Goal: Transaction & Acquisition: Purchase product/service

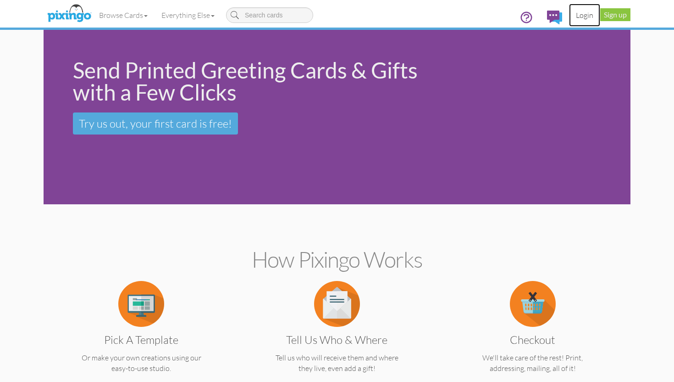
click at [580, 16] on link "Login" at bounding box center [584, 15] width 31 height 23
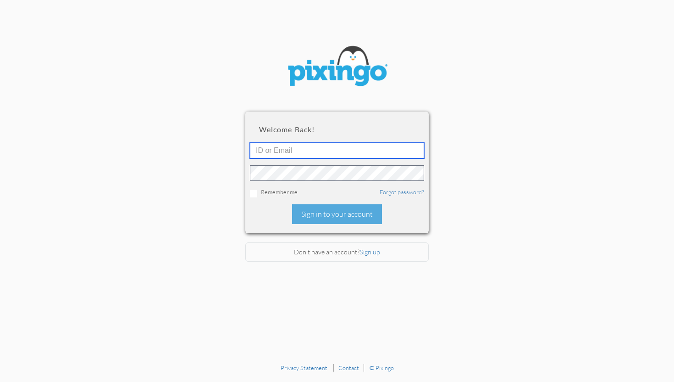
type input "moffat5@msn.com"
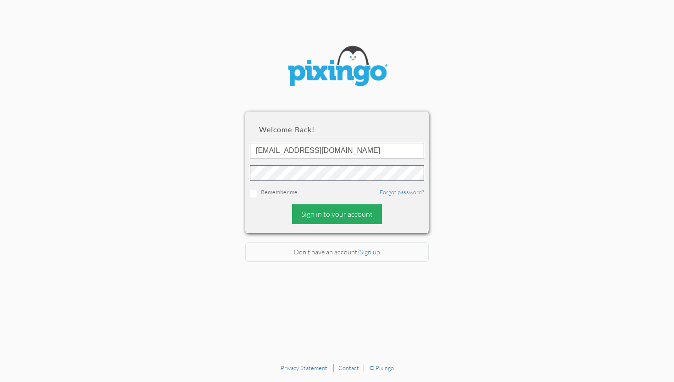
click at [329, 214] on div "Sign in to your account" at bounding box center [337, 214] width 90 height 20
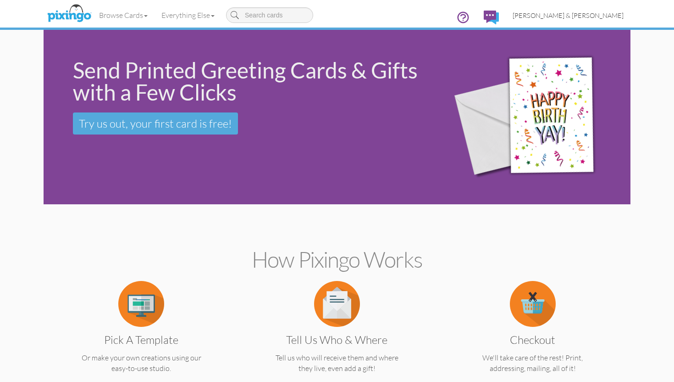
click at [587, 13] on span "Ryan & Lindsey Moffat" at bounding box center [568, 15] width 111 height 8
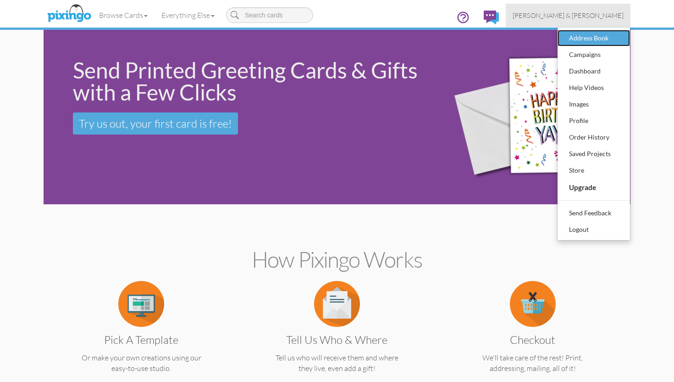
click at [591, 39] on div "Address Book" at bounding box center [594, 38] width 54 height 14
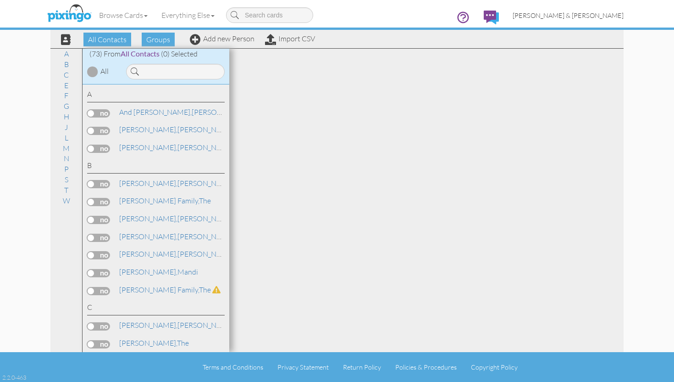
click at [565, 18] on span "Ryan & Lindsey Moffat" at bounding box center [568, 15] width 111 height 8
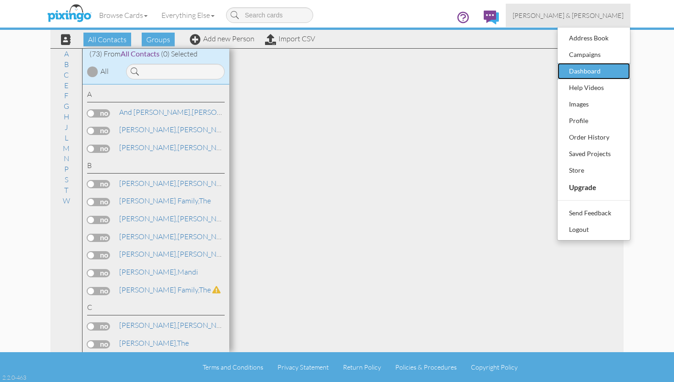
click at [582, 76] on div "Dashboard" at bounding box center [594, 71] width 54 height 14
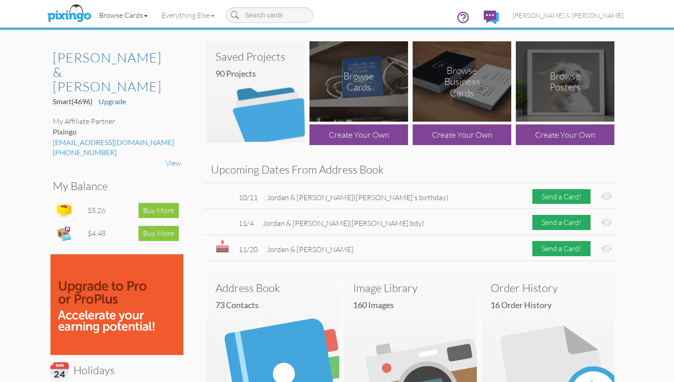
click at [129, 18] on link "Browse Cards" at bounding box center [123, 15] width 62 height 23
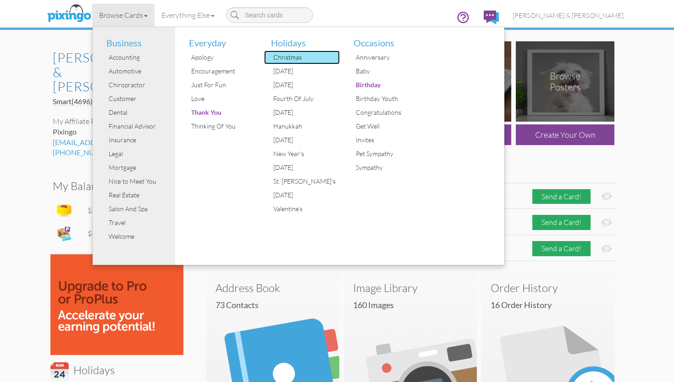
click at [288, 59] on div "Christmas" at bounding box center [305, 57] width 69 height 14
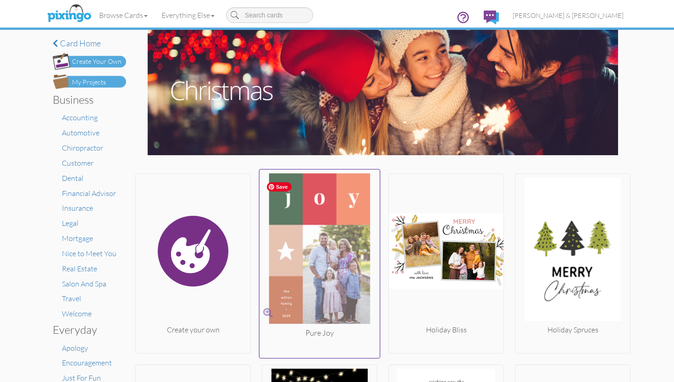
click at [325, 284] on img at bounding box center [320, 250] width 121 height 154
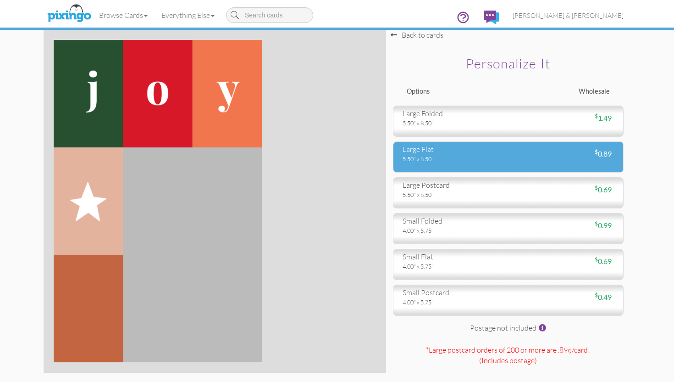
click at [434, 161] on div "5.50" x 8.50"" at bounding box center [452, 159] width 99 height 8
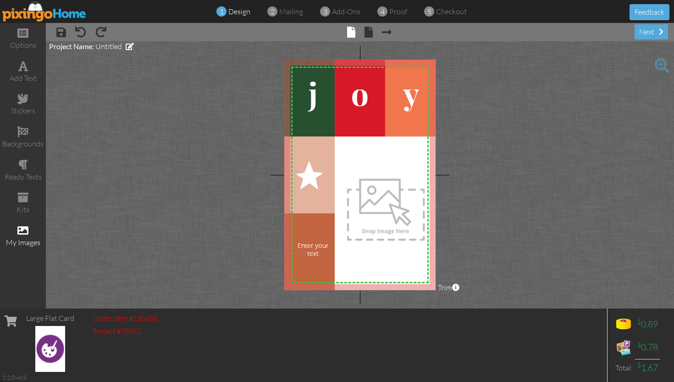
click at [30, 230] on div "my images" at bounding box center [23, 236] width 46 height 32
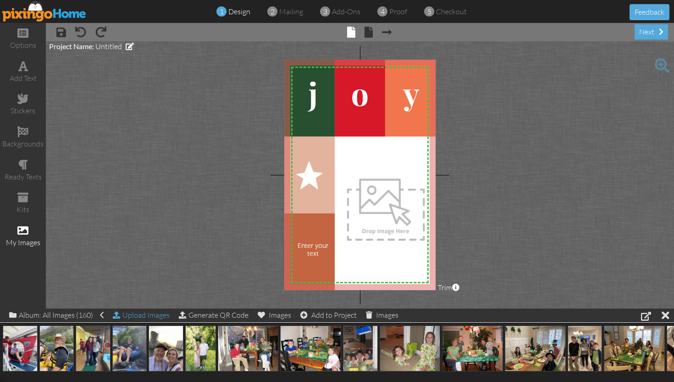
click at [151, 316] on div "Upload Images" at bounding box center [141, 314] width 57 height 13
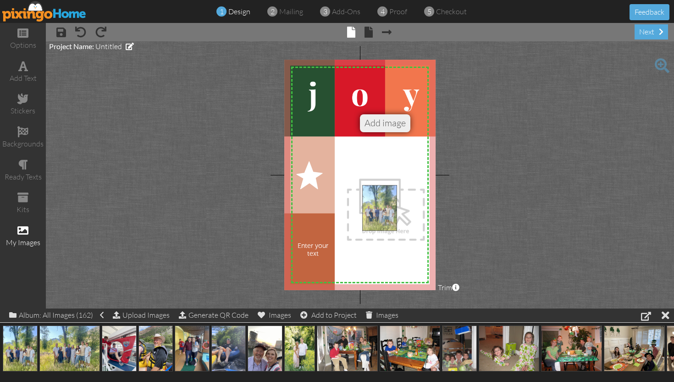
drag, startPoint x: 15, startPoint y: 351, endPoint x: 375, endPoint y: 211, distance: 385.8
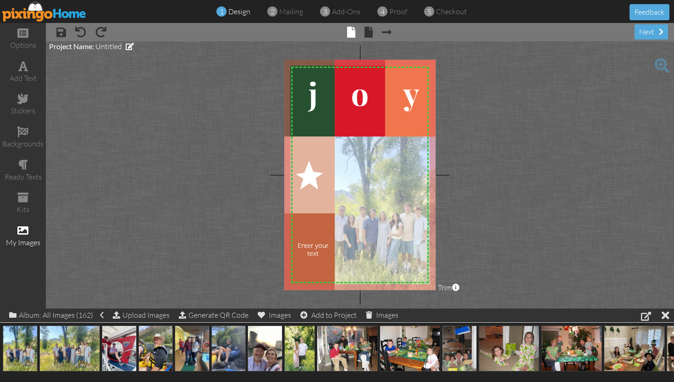
drag, startPoint x: 377, startPoint y: 238, endPoint x: 370, endPoint y: 236, distance: 7.7
click at [370, 236] on div at bounding box center [384, 212] width 105 height 155
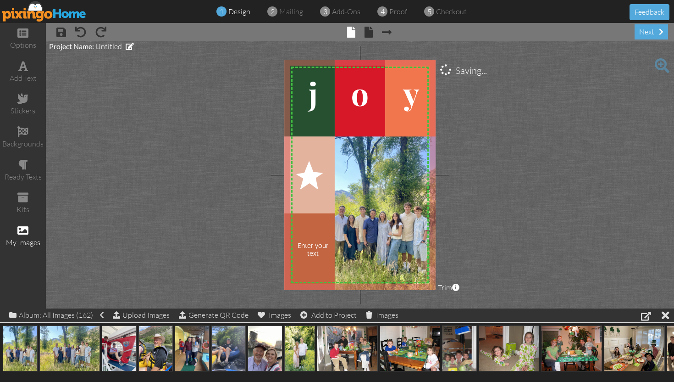
click at [470, 207] on project-studio-wrapper "X X X X X X X X X X X X X X X X X X X X X X X X X X X X X X X X X X X X X X X X…" at bounding box center [360, 174] width 628 height 267
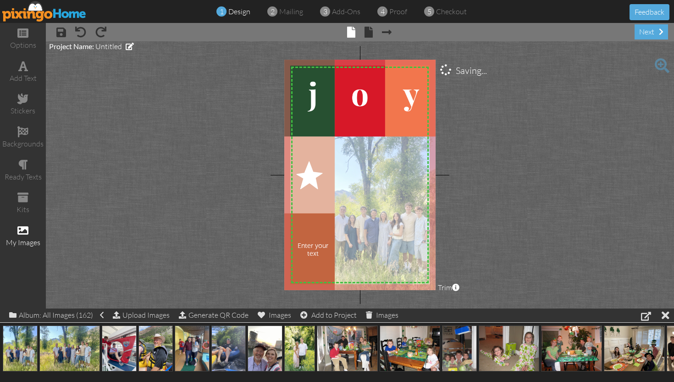
click at [409, 224] on div at bounding box center [384, 212] width 105 height 155
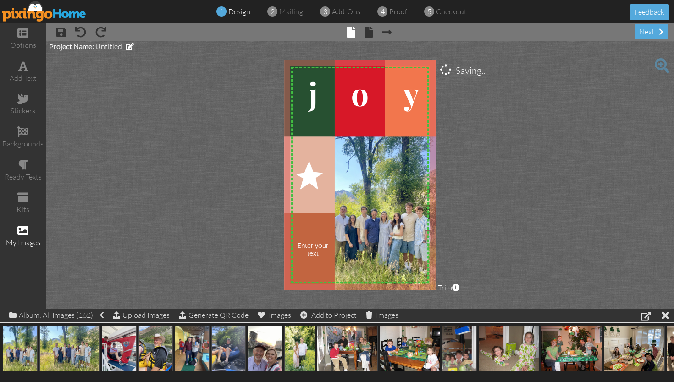
click at [460, 208] on project-studio-wrapper "X X X X X X X X X X X X X X X X X X X X X X X X X X X X X X X X X X X X X X X X…" at bounding box center [360, 174] width 628 height 267
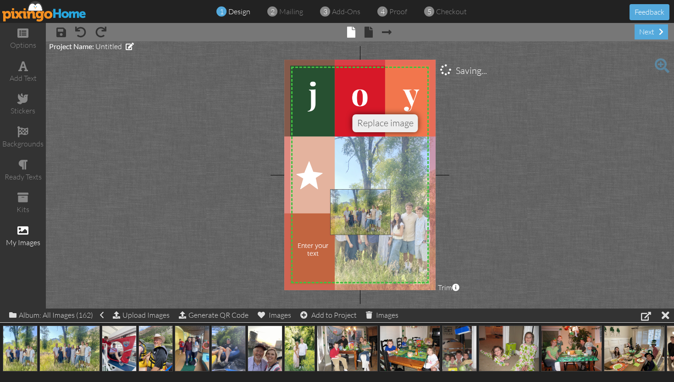
drag, startPoint x: 81, startPoint y: 345, endPoint x: 385, endPoint y: 210, distance: 332.6
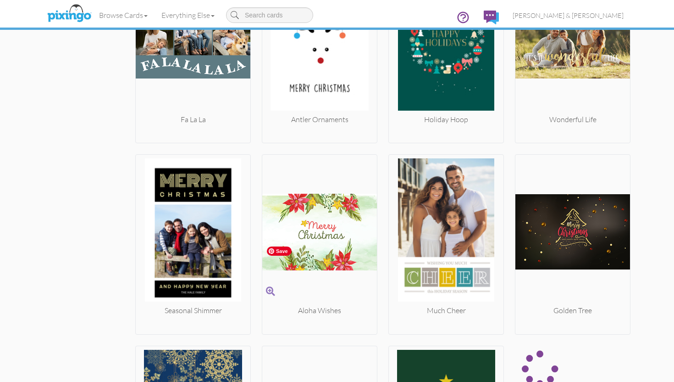
scroll to position [1008, 0]
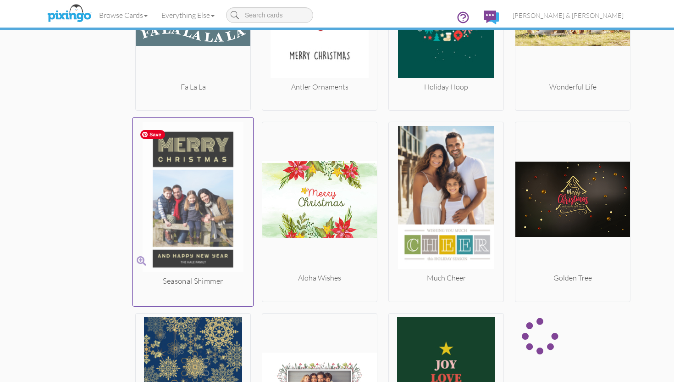
click at [208, 219] on img at bounding box center [193, 199] width 121 height 154
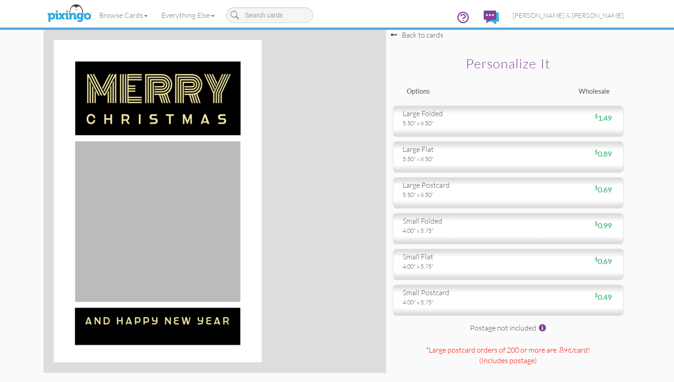
click at [194, 223] on img at bounding box center [158, 201] width 208 height 322
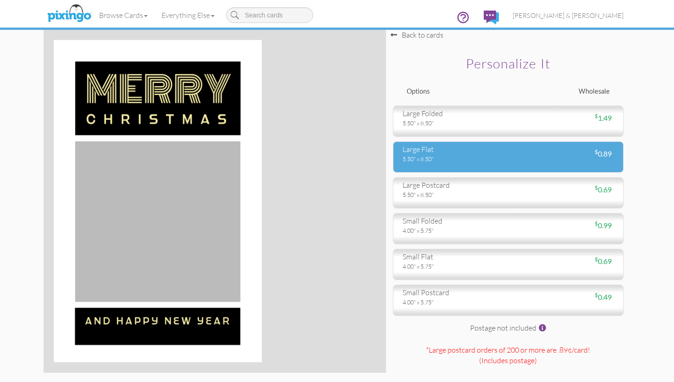
click at [416, 159] on div "5.50" x 8.50"" at bounding box center [452, 159] width 99 height 8
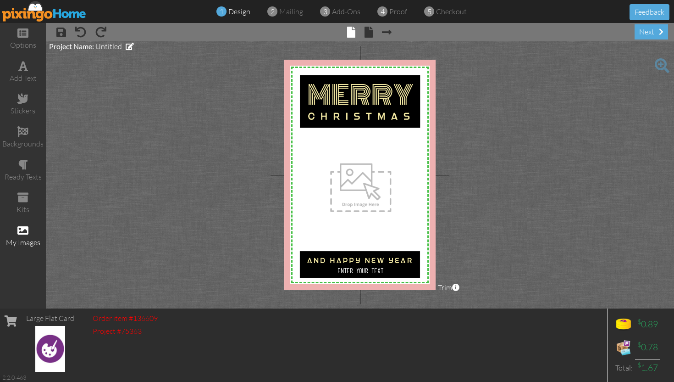
click at [22, 227] on span at bounding box center [22, 230] width 11 height 11
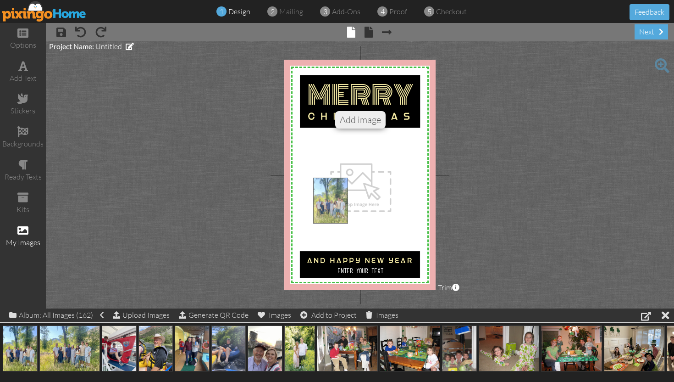
drag, startPoint x: 19, startPoint y: 344, endPoint x: 329, endPoint y: 195, distance: 344.6
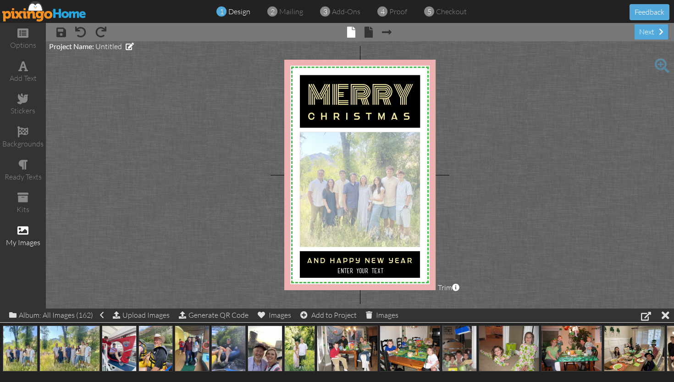
drag, startPoint x: 392, startPoint y: 208, endPoint x: 388, endPoint y: 194, distance: 13.8
click at [388, 194] on div at bounding box center [360, 190] width 122 height 116
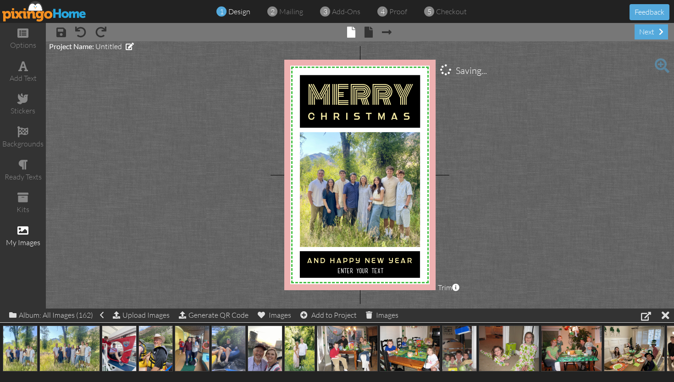
click at [496, 173] on project-studio-wrapper "X X X X X X X X X X X X X X X X X X X X X X X X X X X X X X X X X X X X X X X X…" at bounding box center [360, 174] width 628 height 267
click at [350, 273] on span "Enter your text" at bounding box center [361, 270] width 46 height 6
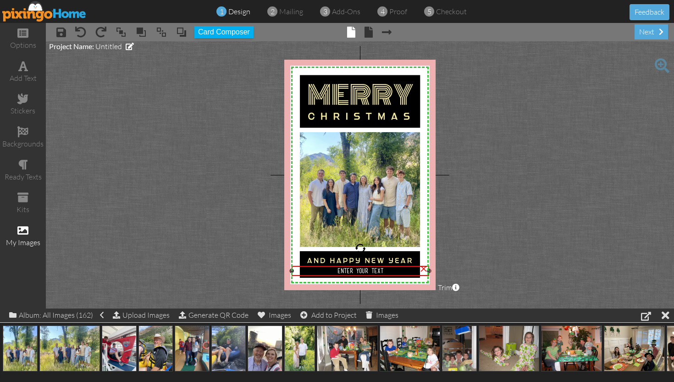
click at [355, 272] on span "Enter your text" at bounding box center [361, 270] width 46 height 6
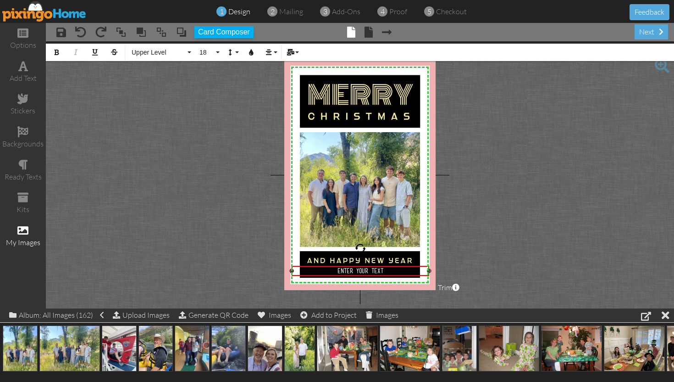
click at [355, 272] on span "Enter your text" at bounding box center [361, 270] width 46 height 6
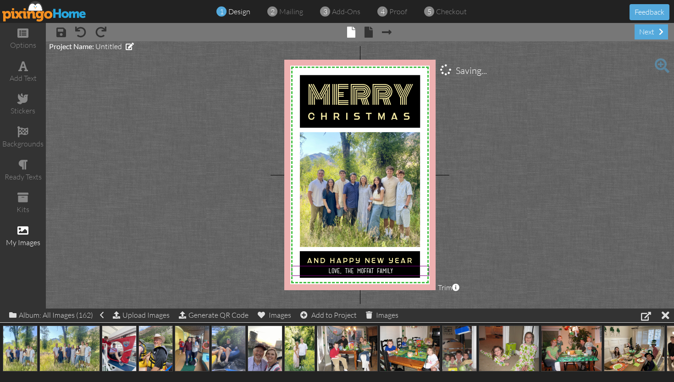
click at [465, 242] on project-studio-wrapper "X X X X X X X X X X X X X X X X X X X X X X X X X X X X X X X X X X X X X X X X…" at bounding box center [360, 174] width 628 height 267
click at [647, 28] on div "next" at bounding box center [651, 31] width 33 height 15
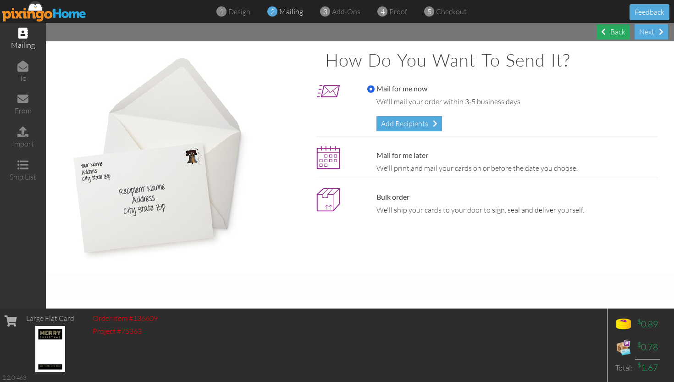
click at [609, 31] on div "Back" at bounding box center [613, 31] width 33 height 15
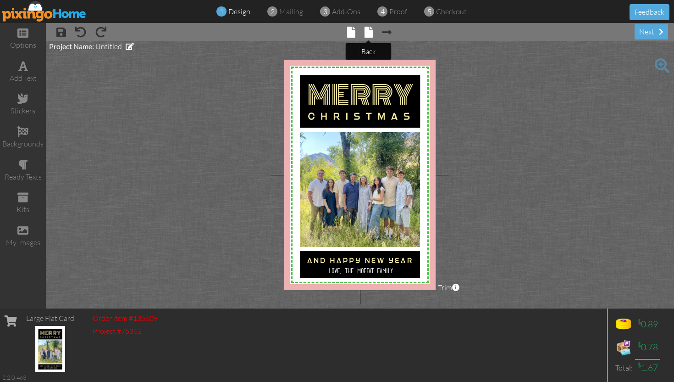
click at [369, 35] on span at bounding box center [369, 32] width 8 height 11
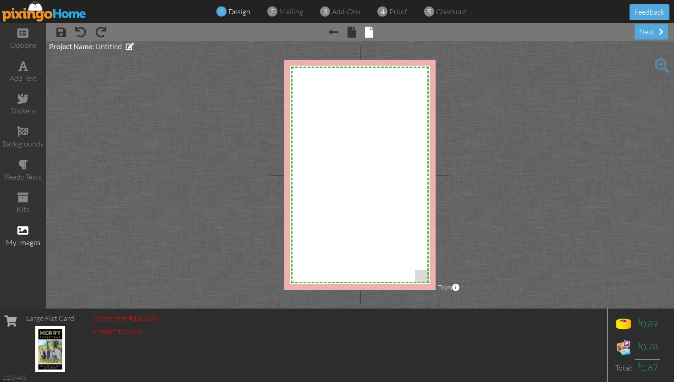
click at [20, 238] on div "my images" at bounding box center [23, 242] width 46 height 11
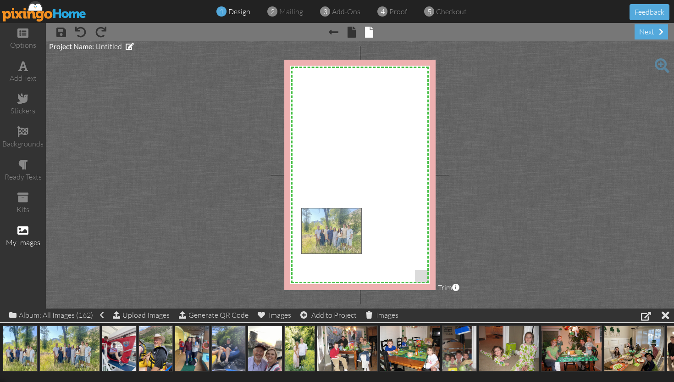
drag, startPoint x: 84, startPoint y: 344, endPoint x: 346, endPoint y: 227, distance: 286.6
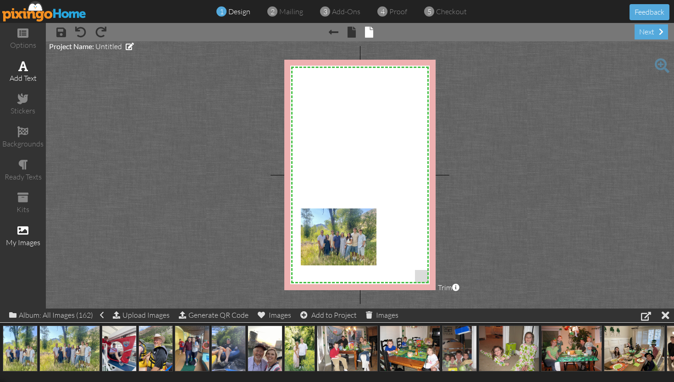
click at [28, 68] on div "add text" at bounding box center [23, 72] width 46 height 32
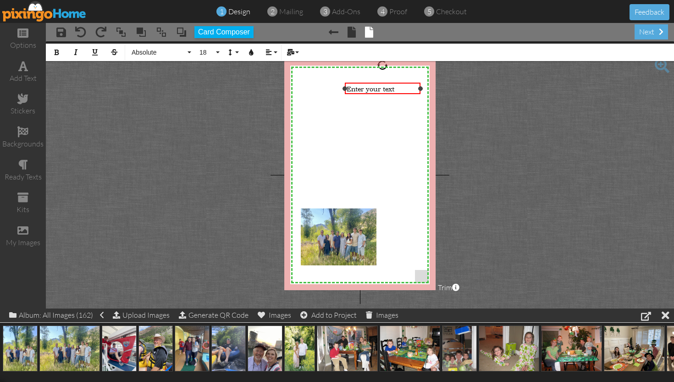
drag, startPoint x: 299, startPoint y: 87, endPoint x: 346, endPoint y: 90, distance: 46.9
click at [346, 90] on div at bounding box center [345, 88] width 5 height 5
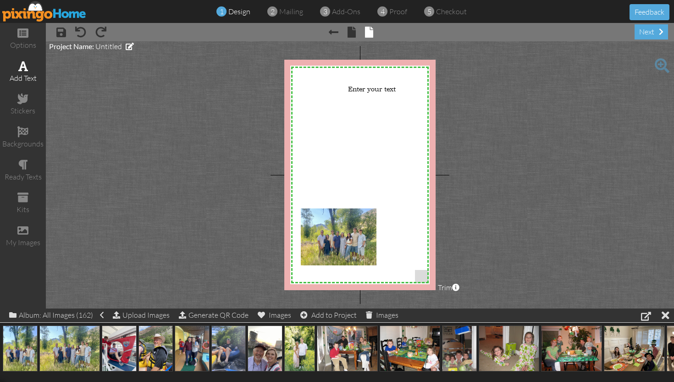
click at [22, 77] on div "add text" at bounding box center [23, 78] width 46 height 11
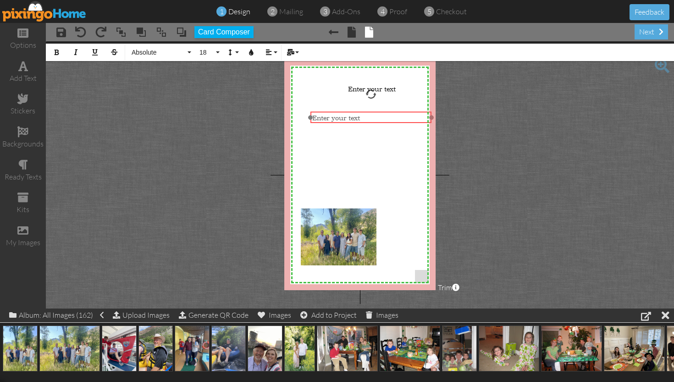
drag, startPoint x: 350, startPoint y: 82, endPoint x: 361, endPoint y: 111, distance: 30.9
click at [361, 111] on div at bounding box center [371, 117] width 126 height 16
drag, startPoint x: 311, startPoint y: 116, endPoint x: 368, endPoint y: 112, distance: 56.5
click at [368, 113] on div "Enter your text ×" at bounding box center [399, 116] width 64 height 11
drag, startPoint x: 382, startPoint y: 111, endPoint x: 366, endPoint y: 103, distance: 18.3
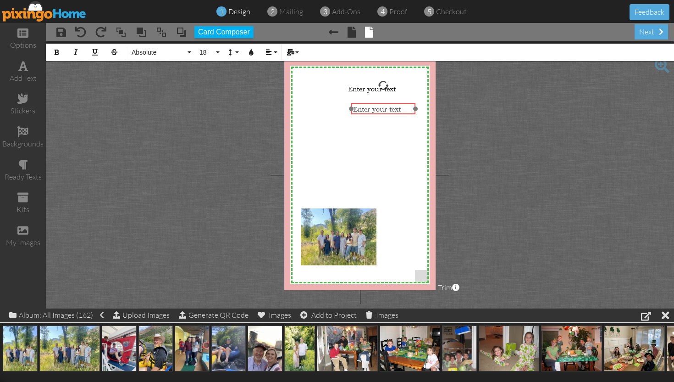
click at [366, 103] on div "​ Enter your text ​" at bounding box center [383, 109] width 64 height 12
click at [350, 33] on span at bounding box center [352, 32] width 8 height 11
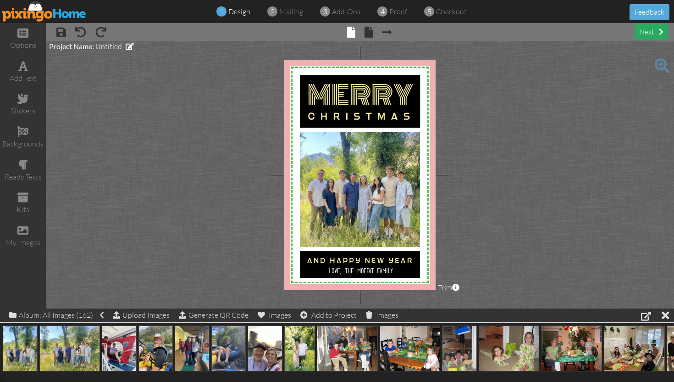
click at [646, 33] on div "next" at bounding box center [651, 31] width 33 height 15
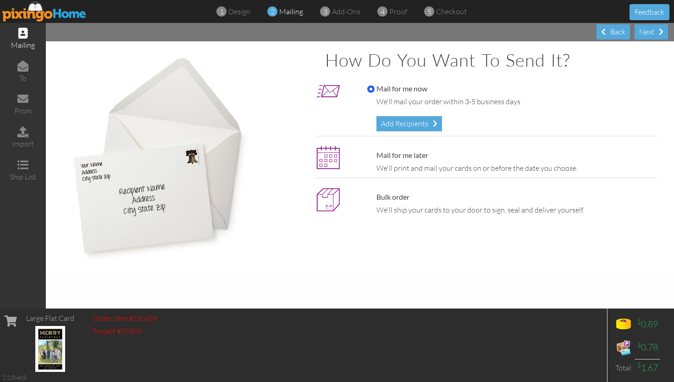
click at [373, 153] on label "Mail for me later" at bounding box center [397, 155] width 61 height 11
click at [373, 153] on input "Mail for me later" at bounding box center [370, 155] width 7 height 7
radio input "true"
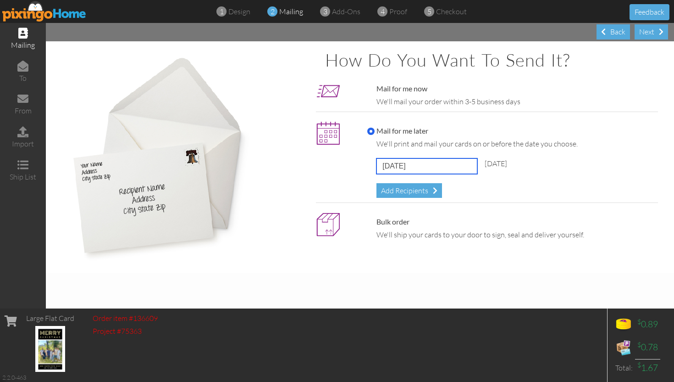
click at [439, 165] on input "October 15, 2025" at bounding box center [427, 166] width 101 height 16
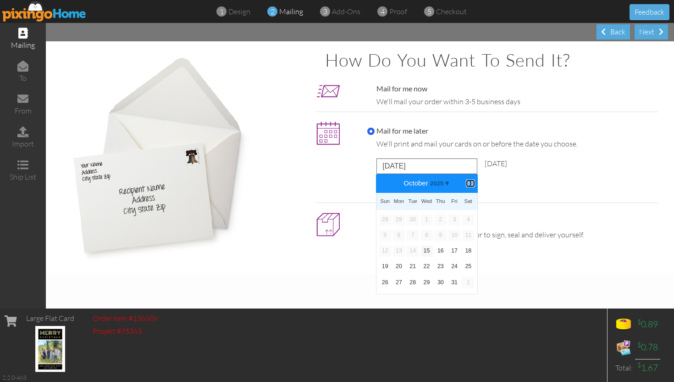
click at [471, 186] on b "⟩" at bounding box center [470, 183] width 6 height 7
click at [387, 249] on link "14" at bounding box center [385, 250] width 12 height 11
type input "December 14, 2025"
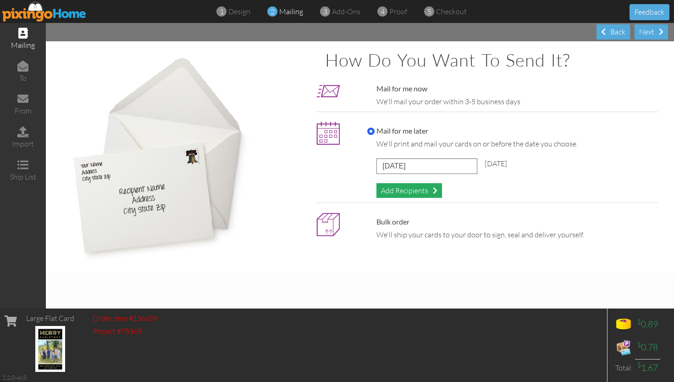
click at [425, 194] on div "Add Recipients" at bounding box center [410, 190] width 66 height 15
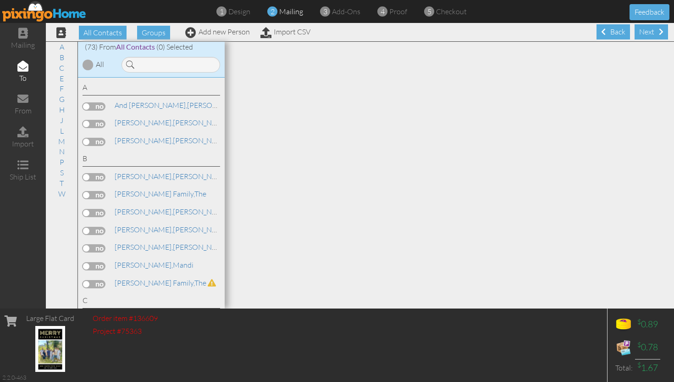
click at [86, 107] on label at bounding box center [94, 106] width 23 height 8
click at [0, 0] on input "checkbox" at bounding box center [0, 0] width 0 height 0
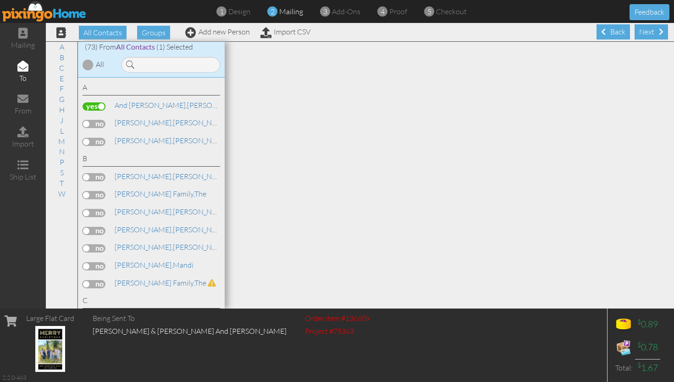
click at [89, 123] on label at bounding box center [94, 124] width 23 height 8
click at [0, 0] on input "checkbox" at bounding box center [0, 0] width 0 height 0
click at [87, 139] on label at bounding box center [94, 142] width 23 height 8
click at [0, 0] on input "checkbox" at bounding box center [0, 0] width 0 height 0
click at [88, 209] on label at bounding box center [94, 213] width 23 height 8
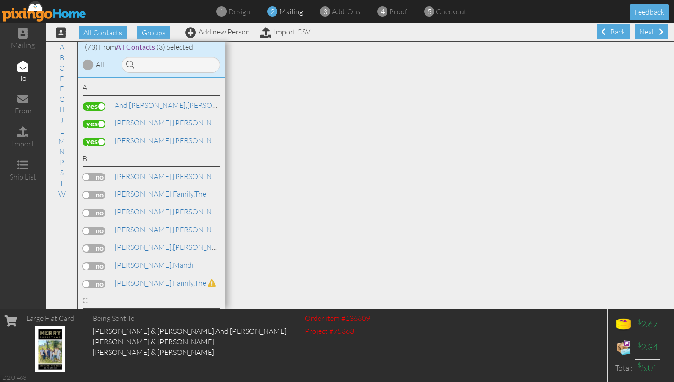
click at [0, 0] on input "checkbox" at bounding box center [0, 0] width 0 height 0
click at [96, 212] on label at bounding box center [94, 213] width 23 height 8
click at [0, 0] on input "checkbox" at bounding box center [0, 0] width 0 height 0
click at [101, 144] on label at bounding box center [94, 142] width 23 height 8
click at [0, 0] on input "checkbox" at bounding box center [0, 0] width 0 height 0
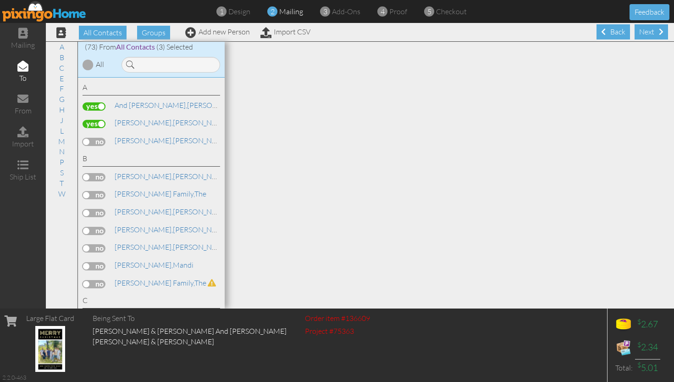
click at [101, 122] on label at bounding box center [94, 124] width 23 height 8
click at [0, 0] on input "checkbox" at bounding box center [0, 0] width 0 height 0
click at [613, 29] on div "Back" at bounding box center [613, 31] width 33 height 15
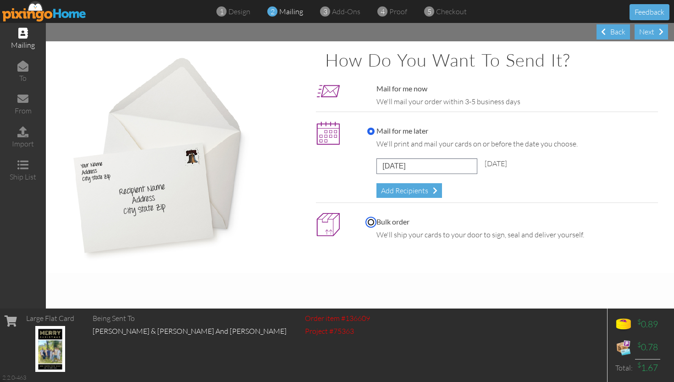
click at [370, 222] on input "Bulk order" at bounding box center [370, 221] width 7 height 7
radio input "true"
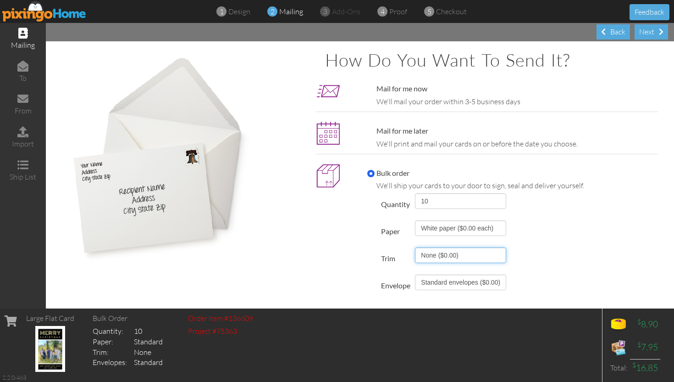
click at [506, 251] on select "None ($0.00) Rounded corners ($10.00)" at bounding box center [460, 255] width 91 height 16
click at [415, 247] on select "None ($0.00) Rounded corners ($10.00)" at bounding box center [460, 255] width 91 height 16
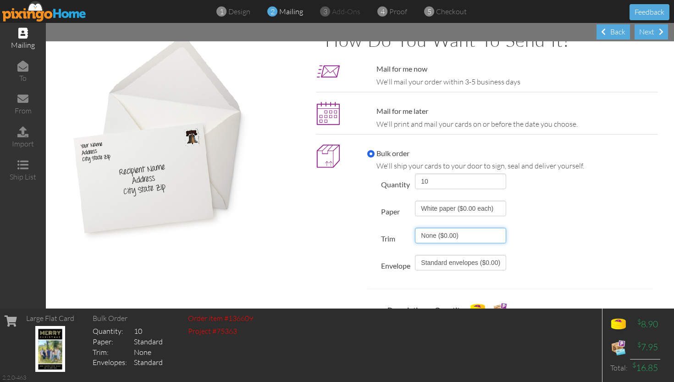
scroll to position [20, 0]
click at [506, 211] on select "White paper ($0.00 each)" at bounding box center [460, 208] width 91 height 16
click at [415, 200] on select "White paper ($0.00 each)" at bounding box center [460, 208] width 91 height 16
click at [506, 206] on select "White paper ($0.00 each)" at bounding box center [460, 208] width 91 height 16
click at [415, 200] on select "White paper ($0.00 each)" at bounding box center [460, 208] width 91 height 16
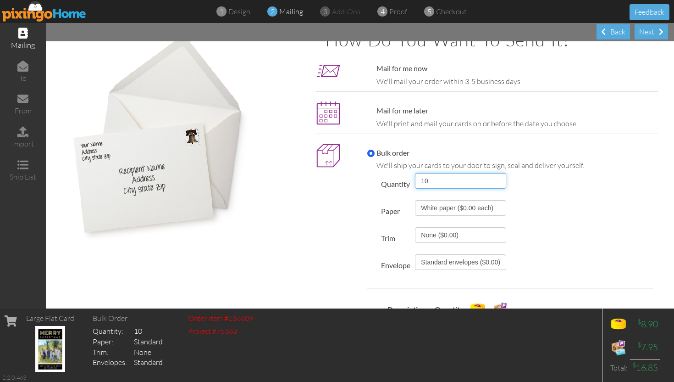
click at [506, 182] on select "10 25 40 50 75 100 125 150 200 250 300 350 400 450 500 1000 1500 2000 3000 4000…" at bounding box center [460, 181] width 91 height 16
select select "number:75"
click at [415, 173] on select "10 25 40 50 75 100 125 150 200 250 300 350 400 450 500 1000 1500 2000 3000 4000…" at bounding box center [460, 181] width 91 height 16
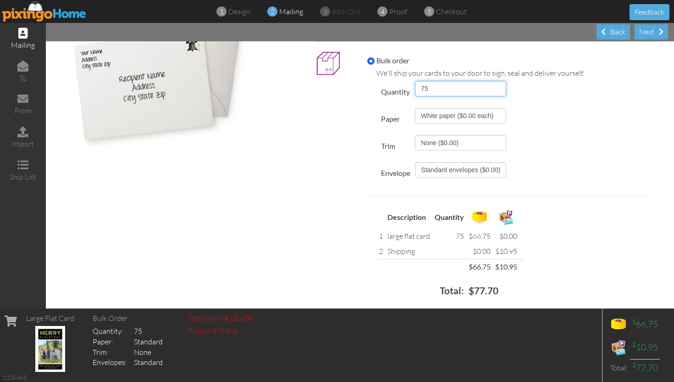
scroll to position [0, 0]
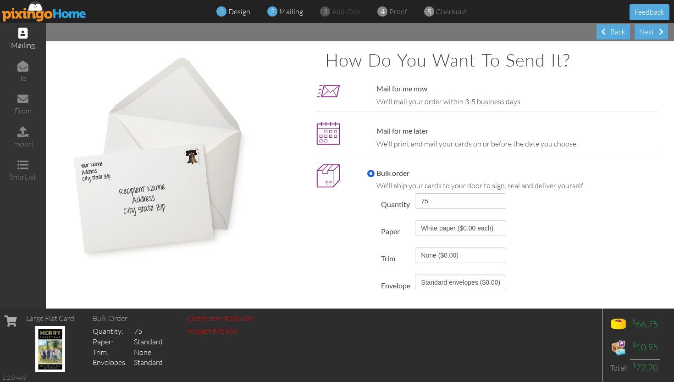
click at [237, 15] on span "design" at bounding box center [239, 11] width 22 height 9
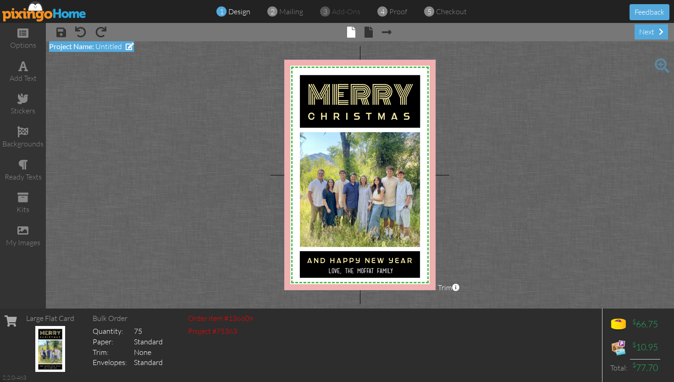
click at [114, 48] on span "Untitled" at bounding box center [108, 46] width 27 height 9
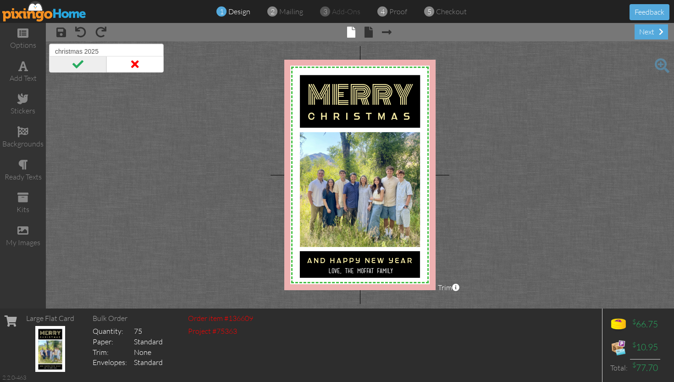
type input "christmas 2025"
click at [84, 64] on span at bounding box center [77, 64] width 57 height 17
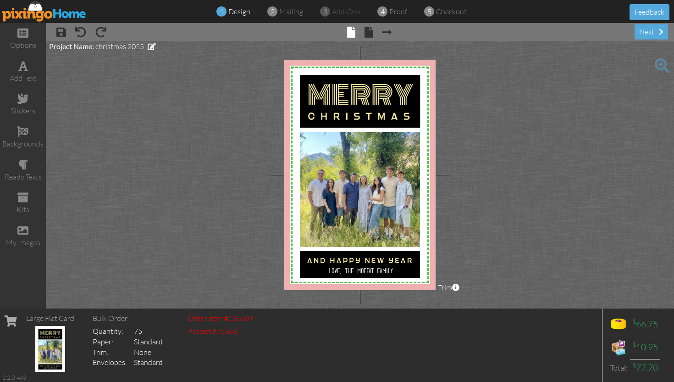
click at [61, 13] on img at bounding box center [44, 11] width 84 height 21
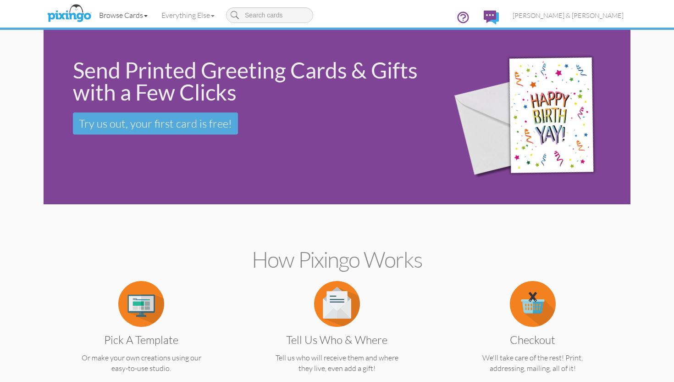
click at [144, 18] on link "Browse Cards" at bounding box center [123, 15] width 62 height 23
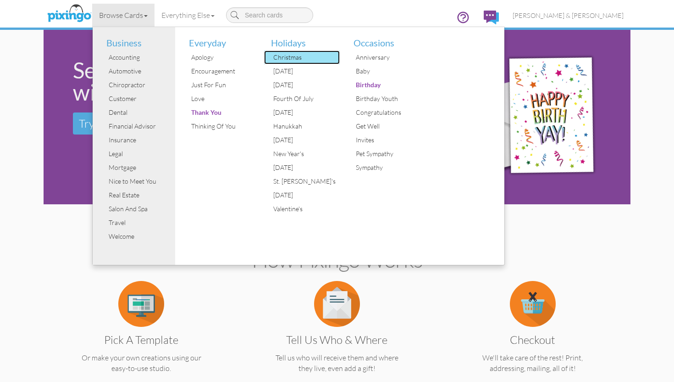
click at [307, 56] on div "Christmas" at bounding box center [305, 57] width 69 height 14
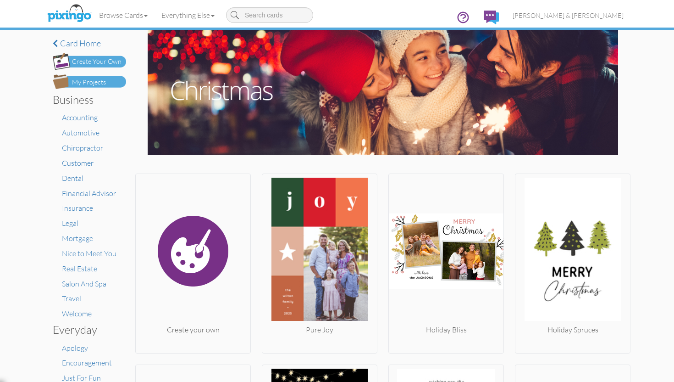
click at [94, 62] on div "Create Your Own" at bounding box center [97, 62] width 50 height 10
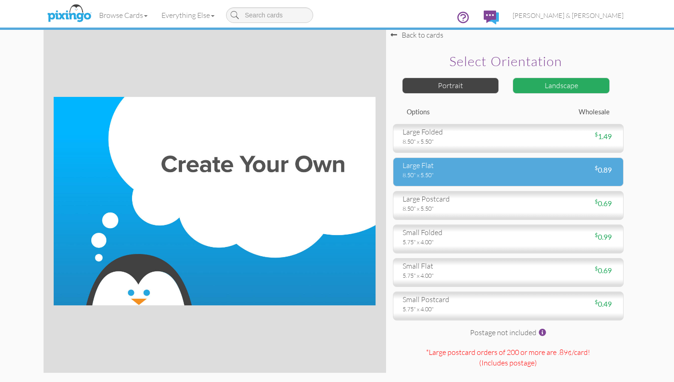
click at [425, 171] on div "8.50" x 5.50"" at bounding box center [452, 175] width 99 height 8
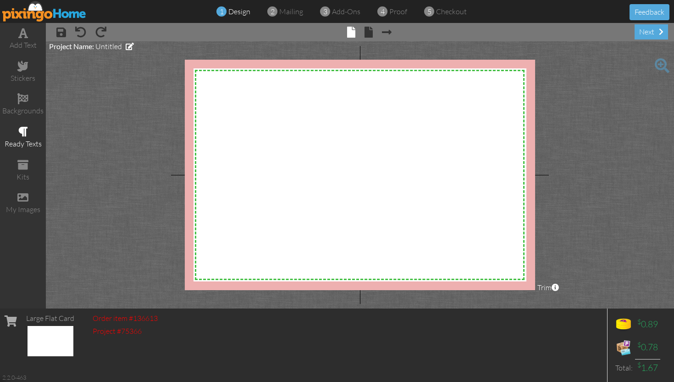
click at [22, 139] on div "ready texts" at bounding box center [23, 144] width 46 height 11
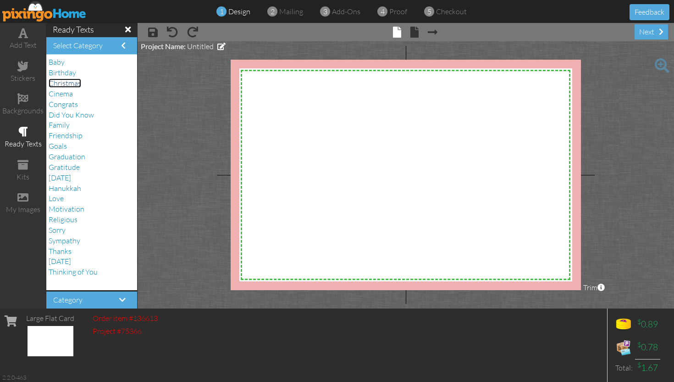
click at [66, 84] on span "Christmas" at bounding box center [65, 82] width 33 height 9
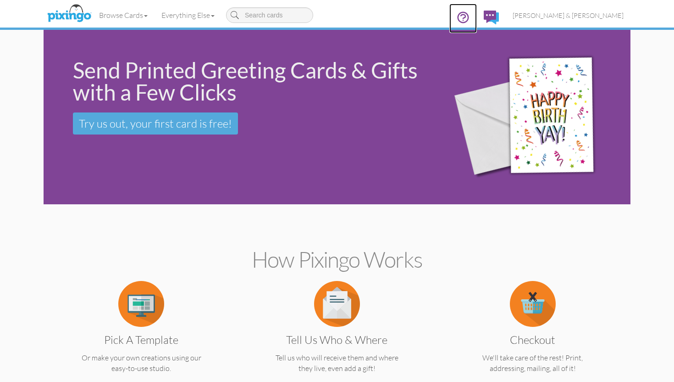
click at [470, 19] on icon at bounding box center [463, 18] width 14 height 14
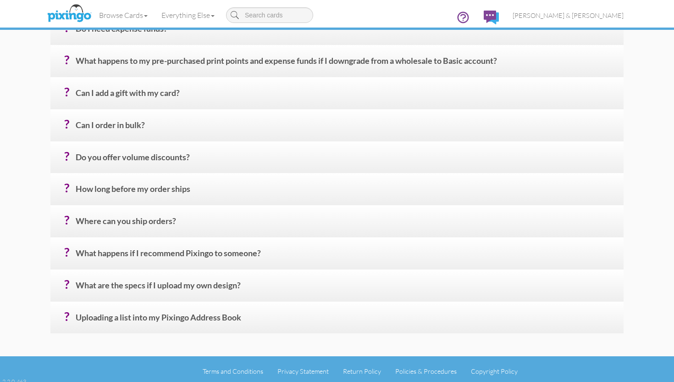
scroll to position [355, 0]
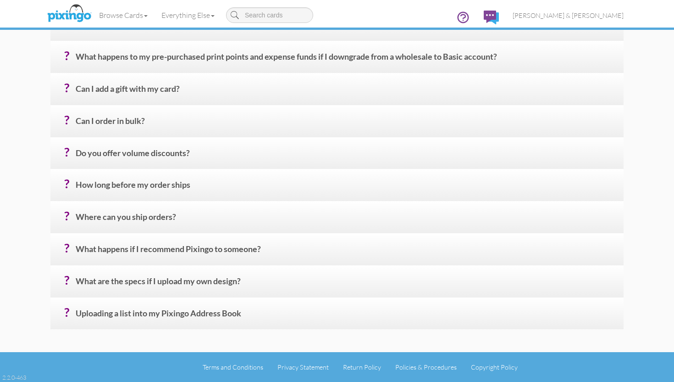
click at [76, 277] on h4 "? What are the specs if I upload my own design?" at bounding box center [346, 285] width 541 height 16
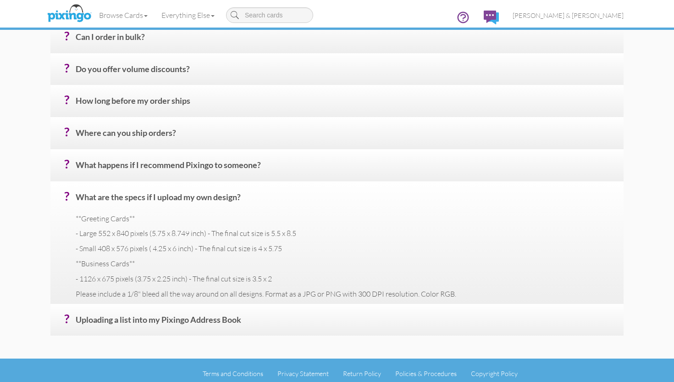
scroll to position [438, 0]
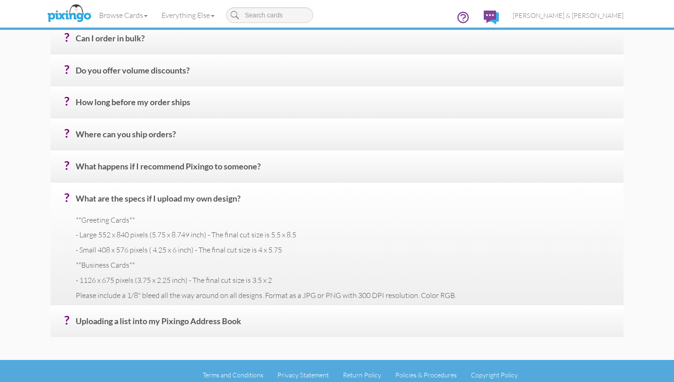
click at [147, 170] on h4 "? What happens if I recommend Pixingo to someone?" at bounding box center [346, 170] width 541 height 16
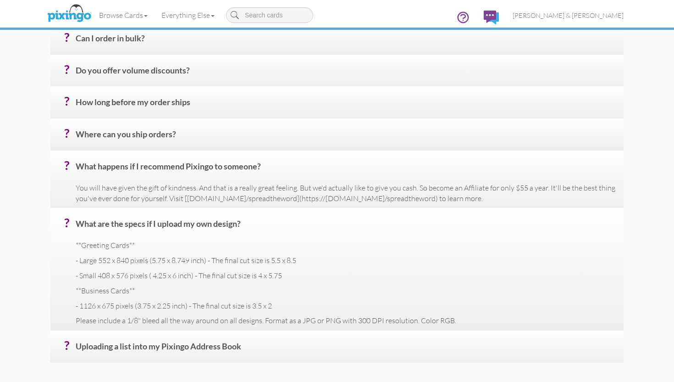
click at [147, 169] on h4 "? What happens if I recommend Pixingo to someone?" at bounding box center [346, 170] width 541 height 16
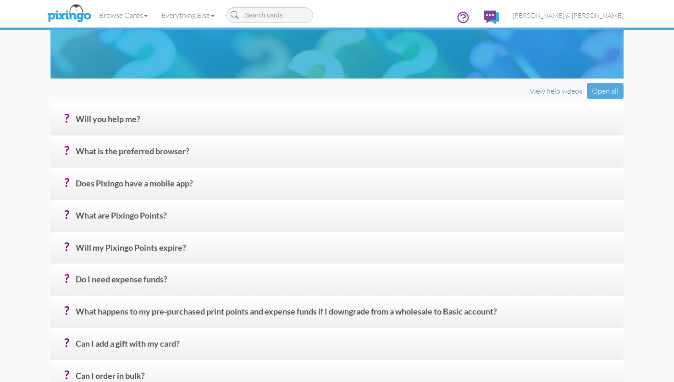
scroll to position [109, 0]
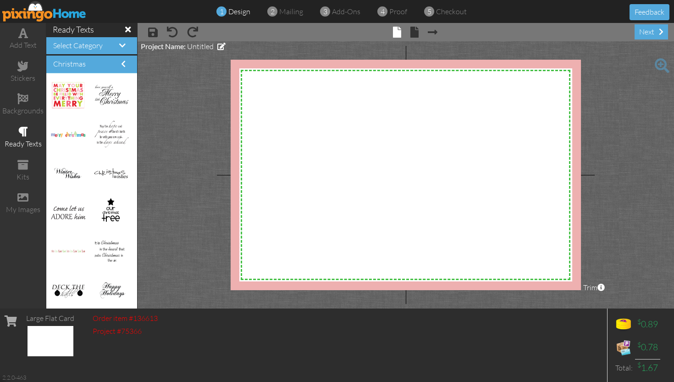
click at [120, 64] on h4 "Christmas" at bounding box center [91, 64] width 77 height 8
click at [21, 200] on span at bounding box center [22, 197] width 11 height 11
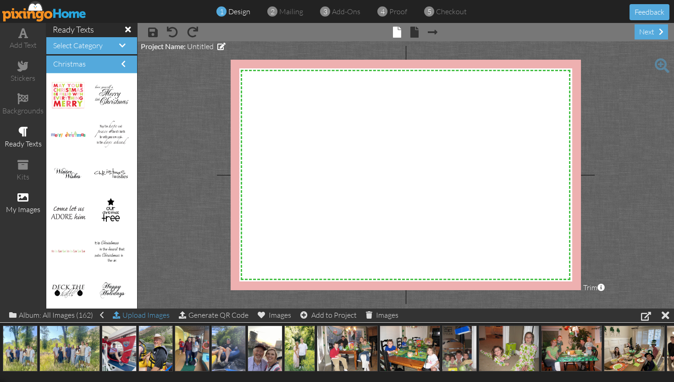
click at [126, 319] on div "Upload Images" at bounding box center [141, 314] width 57 height 13
click at [141, 313] on div "Upload Images" at bounding box center [141, 314] width 57 height 13
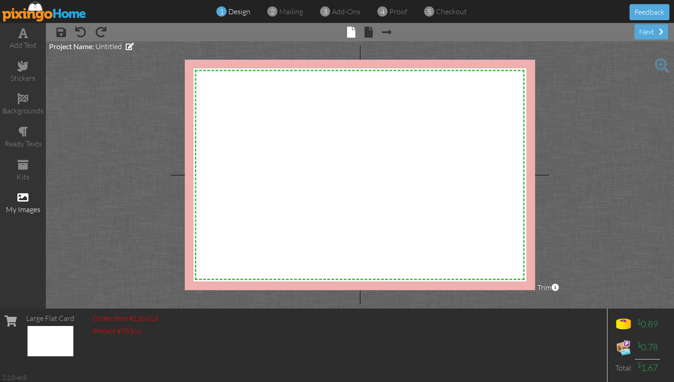
click at [26, 202] on div "my images" at bounding box center [23, 203] width 46 height 32
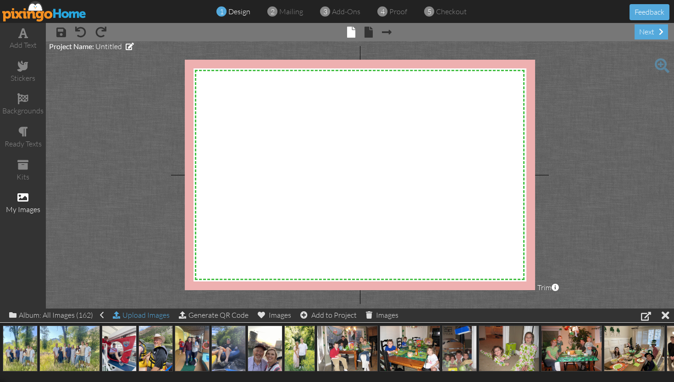
click at [119, 315] on span at bounding box center [116, 314] width 7 height 7
click at [133, 314] on div "Upload Images" at bounding box center [141, 314] width 57 height 13
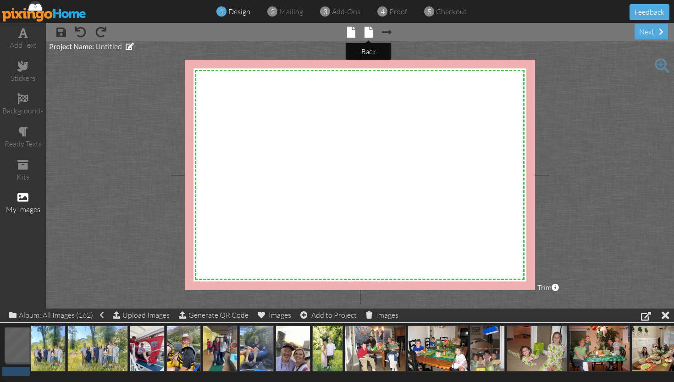
click at [367, 33] on span at bounding box center [369, 32] width 8 height 11
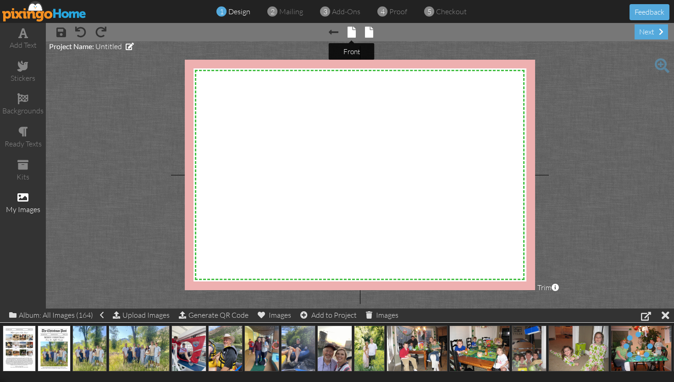
click at [351, 31] on span at bounding box center [352, 32] width 8 height 11
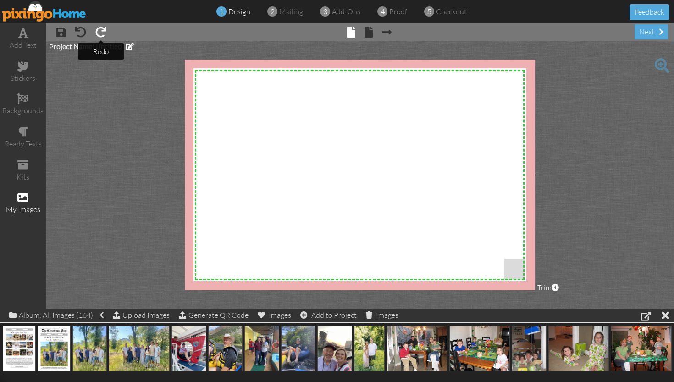
click at [101, 29] on span at bounding box center [100, 32] width 11 height 11
click at [100, 30] on span at bounding box center [100, 32] width 11 height 11
drag, startPoint x: 47, startPoint y: 345, endPoint x: 249, endPoint y: 210, distance: 243.3
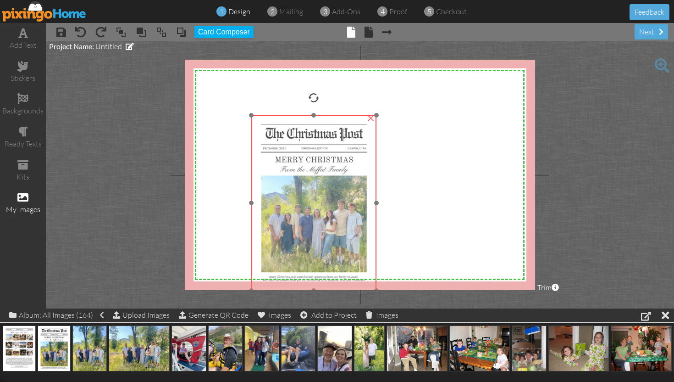
drag, startPoint x: 271, startPoint y: 215, endPoint x: 283, endPoint y: 140, distance: 75.2
click at [283, 140] on img at bounding box center [313, 202] width 125 height 175
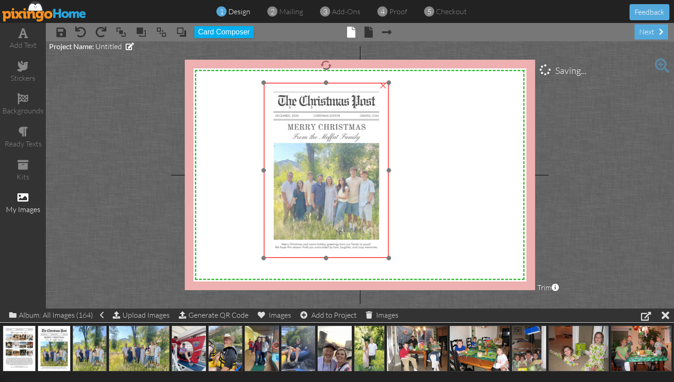
drag, startPoint x: 283, startPoint y: 140, endPoint x: 295, endPoint y: 108, distance: 34.8
click at [295, 108] on img at bounding box center [326, 170] width 125 height 175
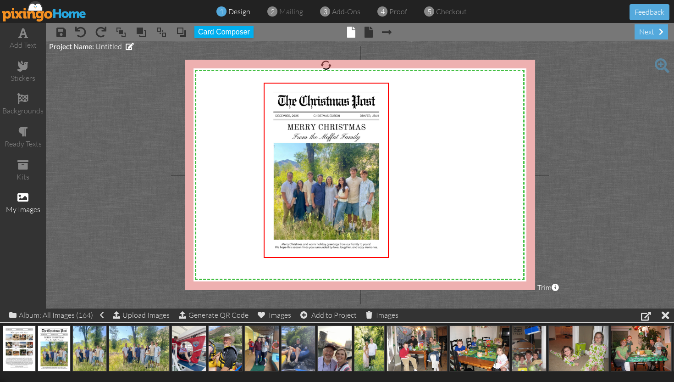
click at [237, 13] on span "design" at bounding box center [239, 11] width 22 height 9
click at [30, 18] on img at bounding box center [44, 11] width 84 height 21
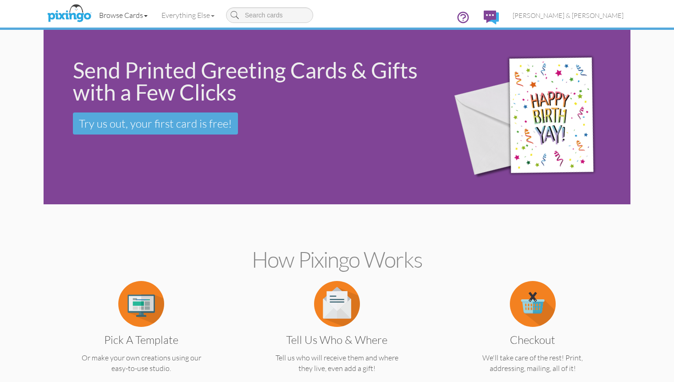
click at [139, 14] on link "Browse Cards" at bounding box center [123, 15] width 62 height 23
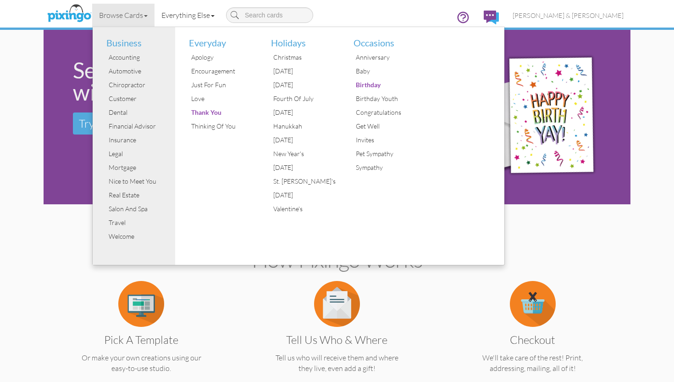
click at [211, 18] on link "Everything Else" at bounding box center [188, 15] width 67 height 23
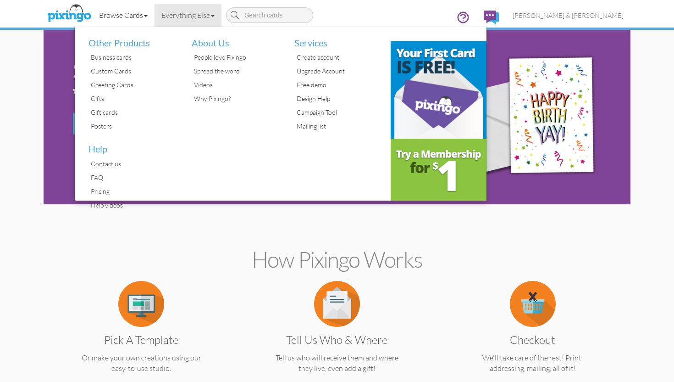
click at [144, 14] on link "Browse Cards" at bounding box center [123, 15] width 62 height 23
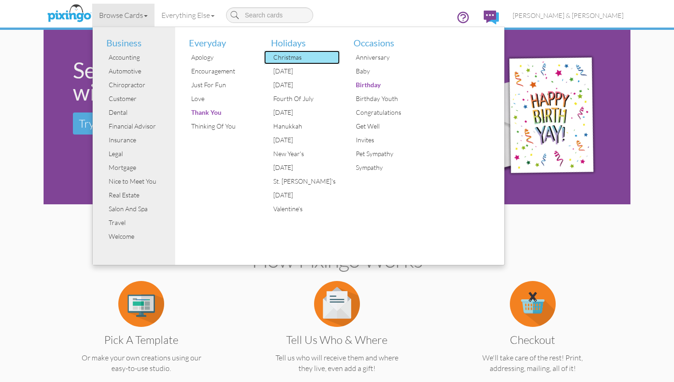
click at [287, 62] on div "Christmas" at bounding box center [305, 57] width 69 height 14
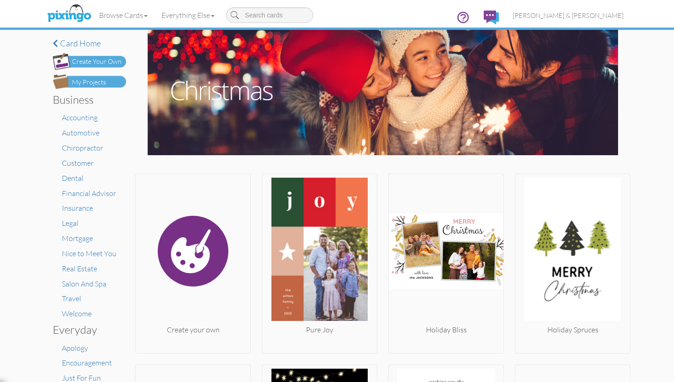
click at [91, 61] on div "Create Your Own" at bounding box center [97, 62] width 50 height 10
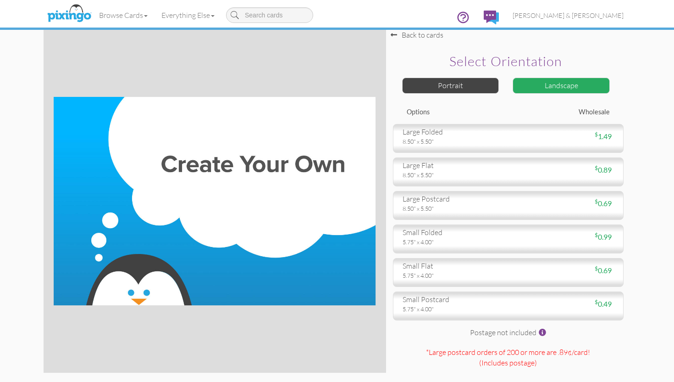
click at [550, 88] on div "Landscape" at bounding box center [561, 86] width 97 height 16
click at [471, 96] on div "Select orientation Portrait Landscape" at bounding box center [508, 76] width 231 height 62
click at [471, 87] on div "Portrait" at bounding box center [450, 86] width 97 height 16
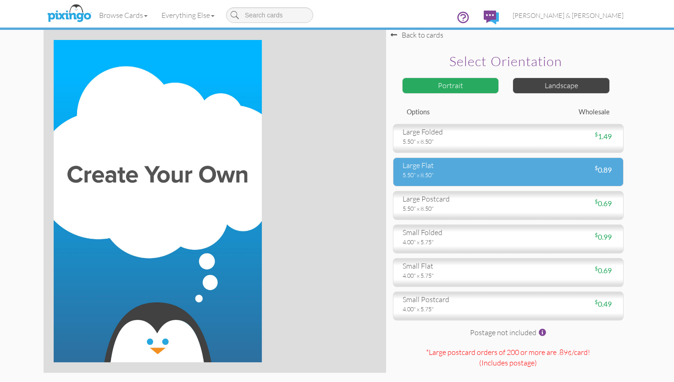
click at [456, 171] on div "5.50" x 8.50"" at bounding box center [452, 175] width 99 height 8
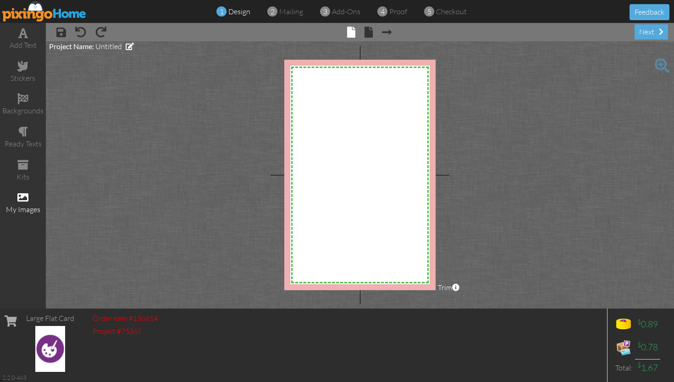
click at [30, 210] on div "my images" at bounding box center [23, 209] width 46 height 11
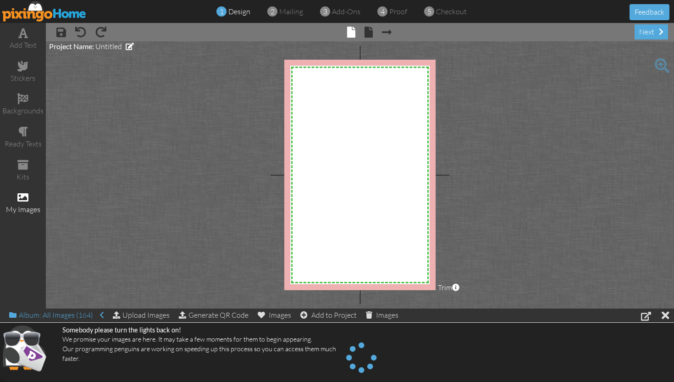
click at [91, 316] on div "Album: All Images (164)" at bounding box center [56, 314] width 94 height 13
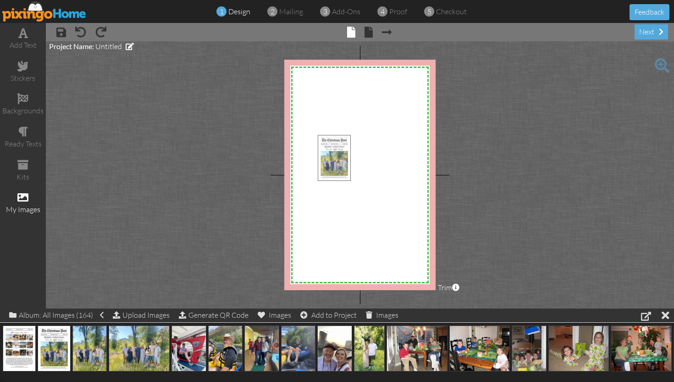
drag, startPoint x: 47, startPoint y: 352, endPoint x: 327, endPoint y: 162, distance: 338.5
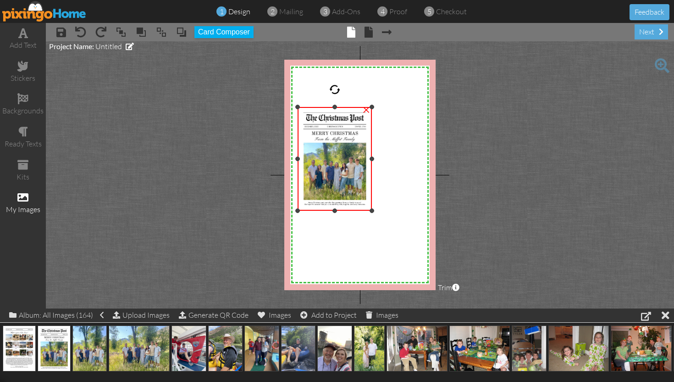
drag, startPoint x: 319, startPoint y: 133, endPoint x: 291, endPoint y: 105, distance: 39.6
click at [291, 105] on div "X X X X X X X X X X X X X X X X X X X X X X X X X X X X X X X X X X X X X X X X…" at bounding box center [359, 175] width 151 height 230
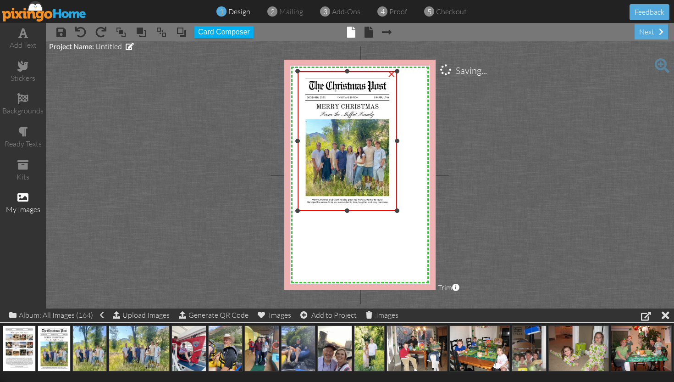
drag, startPoint x: 372, startPoint y: 105, endPoint x: 449, endPoint y: 64, distance: 87.8
click at [449, 64] on project-studio-wrapper "X X X X X X X X X X X X X X X X X X X X X X X X X X X X X X X X X X X X X X X X…" at bounding box center [360, 174] width 628 height 267
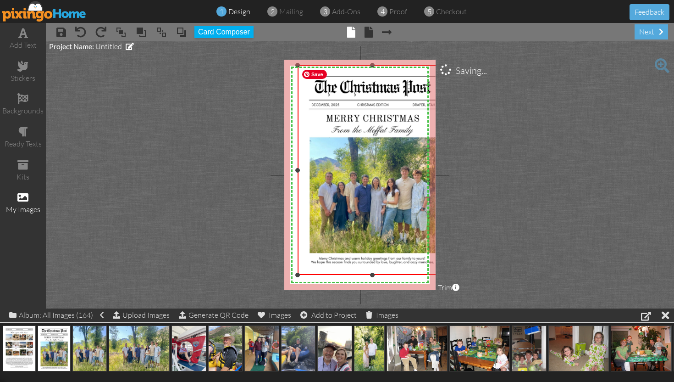
drag, startPoint x: 401, startPoint y: 209, endPoint x: 434, endPoint y: 275, distance: 73.4
click at [434, 275] on div "×" at bounding box center [373, 170] width 150 height 210
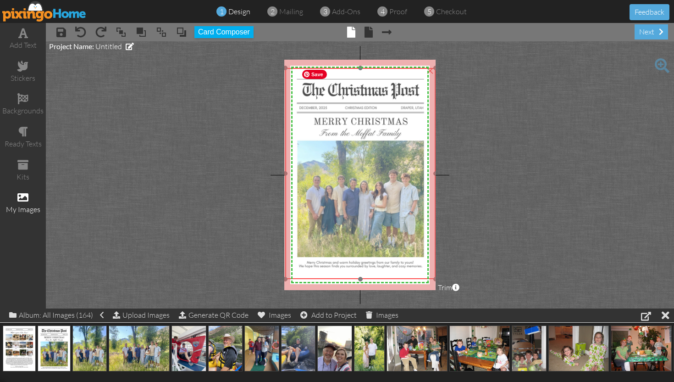
drag, startPoint x: 399, startPoint y: 244, endPoint x: 387, endPoint y: 246, distance: 12.6
click at [387, 246] on img at bounding box center [360, 173] width 150 height 211
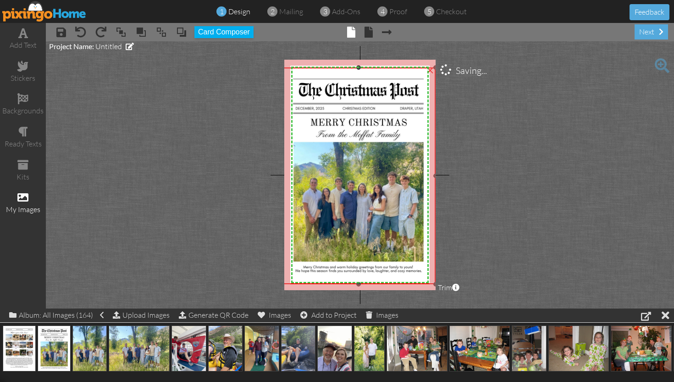
drag, startPoint x: 285, startPoint y: 277, endPoint x: 281, endPoint y: 283, distance: 6.9
click at [281, 283] on project-studio-wrapper "X X X X X X X X X X X X X X X X X X X X X X X X X X X X X X X X X X X X X X X X…" at bounding box center [360, 174] width 628 height 267
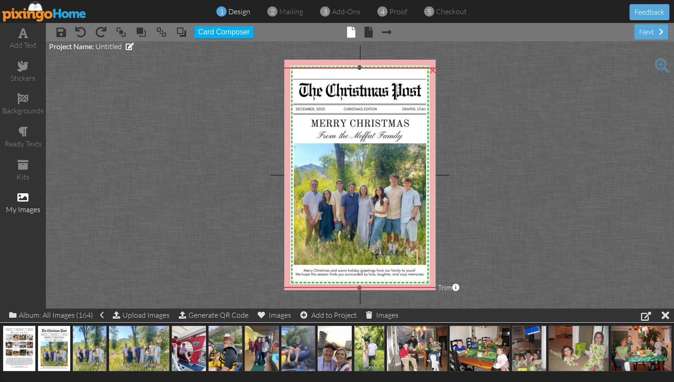
drag, startPoint x: 435, startPoint y: 283, endPoint x: 448, endPoint y: 287, distance: 13.4
click at [448, 287] on project-studio-wrapper "X X X X X X X X X X X X X X X X X X X X X X X X X X X X X X X X X X X X X X X X…" at bounding box center [360, 174] width 628 height 267
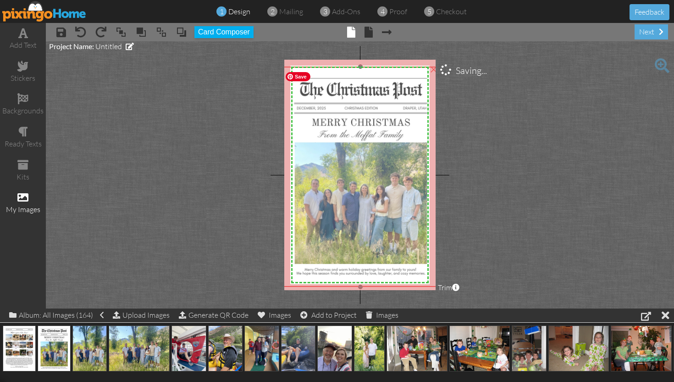
click at [402, 237] on img at bounding box center [360, 176] width 157 height 220
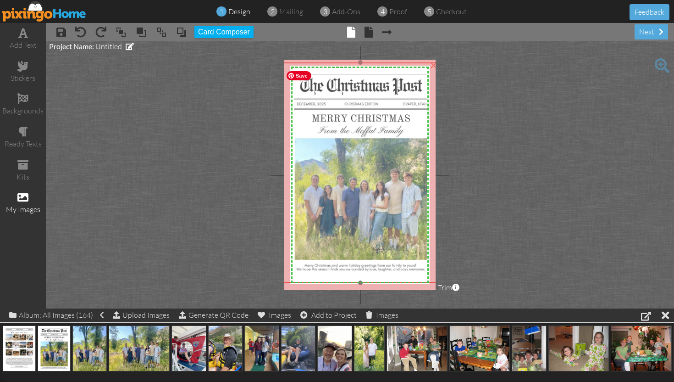
click at [405, 186] on img at bounding box center [360, 172] width 157 height 220
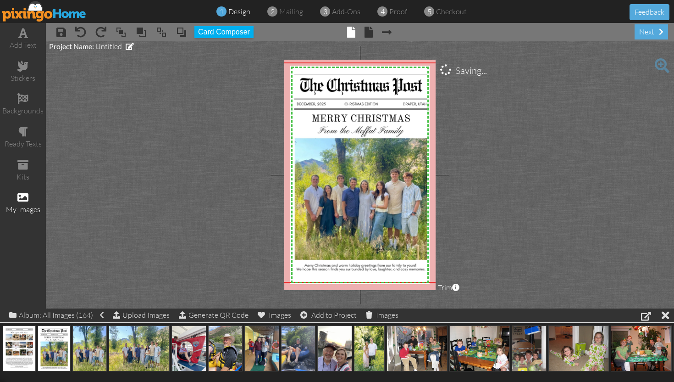
click at [454, 177] on project-studio-wrapper "X X X X X X X X X X X X X X X X X X X X X X X X X X X X X X X X X X X X X X X X…" at bounding box center [360, 174] width 628 height 267
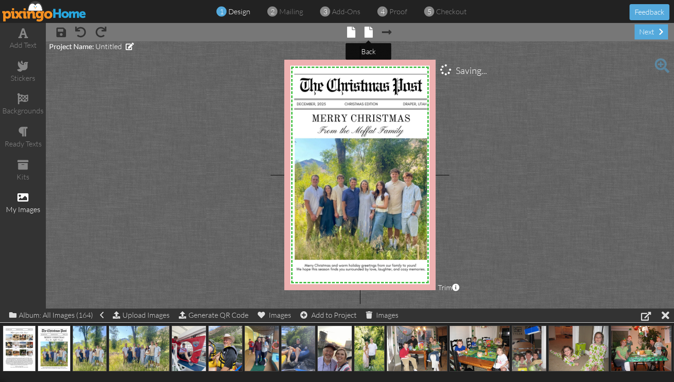
click at [370, 33] on span at bounding box center [369, 32] width 8 height 11
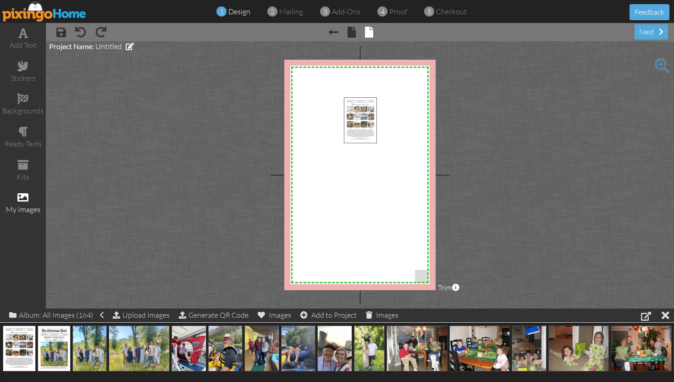
drag, startPoint x: 19, startPoint y: 347, endPoint x: 358, endPoint y: 119, distance: 408.2
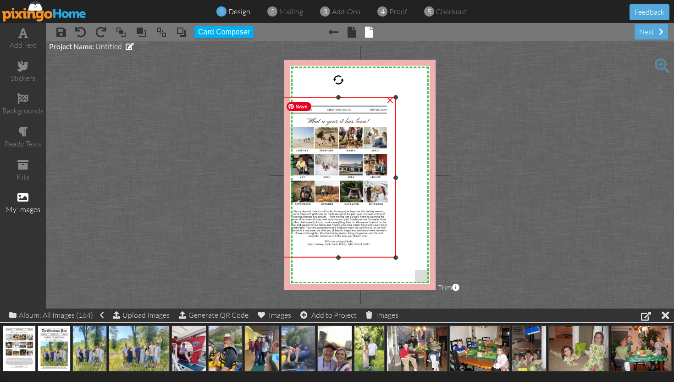
drag, startPoint x: 341, startPoint y: 172, endPoint x: 305, endPoint y: 256, distance: 91.8
click at [305, 256] on div "×" at bounding box center [339, 177] width 114 height 160
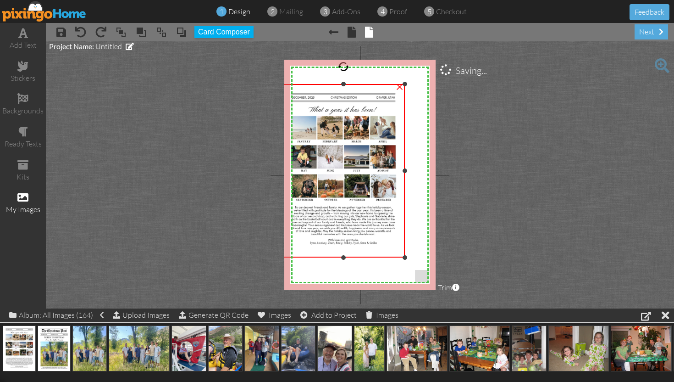
drag, startPoint x: 395, startPoint y: 97, endPoint x: 406, endPoint y: 83, distance: 17.6
click at [406, 83] on div at bounding box center [405, 84] width 5 height 5
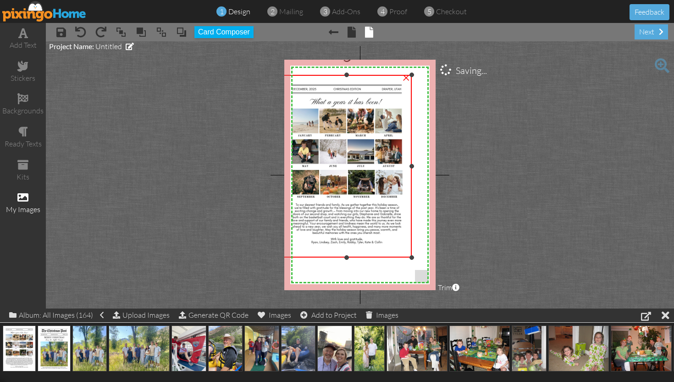
drag, startPoint x: 406, startPoint y: 83, endPoint x: 427, endPoint y: 69, distance: 25.7
click at [427, 69] on div "X X X X X X X X X X X X X X X X X X X X X X X X X X X X X X X X X X X X X X X X…" at bounding box center [359, 175] width 151 height 230
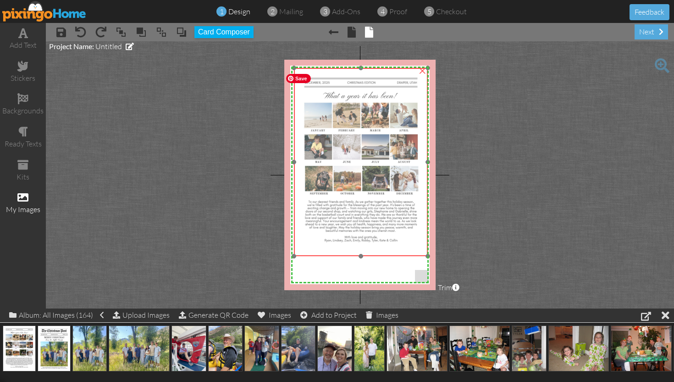
drag, startPoint x: 371, startPoint y: 101, endPoint x: 383, endPoint y: 100, distance: 12.5
click at [383, 100] on img at bounding box center [361, 162] width 134 height 188
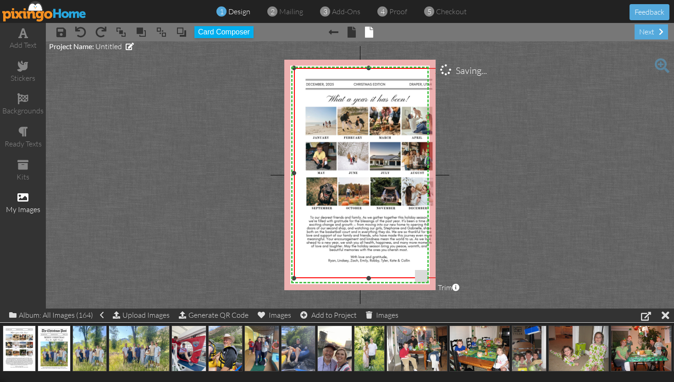
drag, startPoint x: 427, startPoint y: 255, endPoint x: 437, endPoint y: 277, distance: 24.0
click at [437, 277] on project-studio-wrapper "X X X X X X X X X X X X X X X X X X X X X X X X X X X X X X X X X X X X X X X X…" at bounding box center [360, 174] width 628 height 267
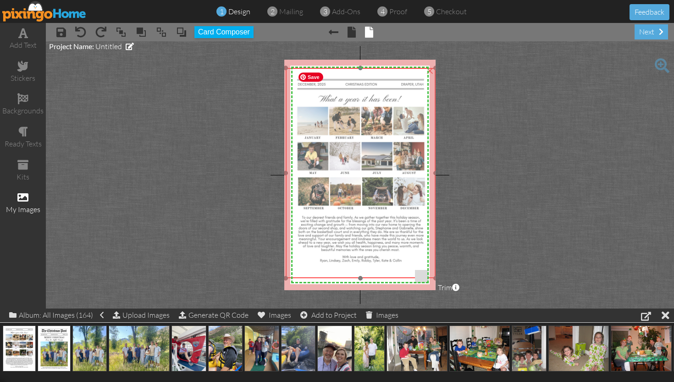
drag, startPoint x: 397, startPoint y: 238, endPoint x: 389, endPoint y: 238, distance: 7.8
click at [389, 238] on img at bounding box center [361, 173] width 150 height 210
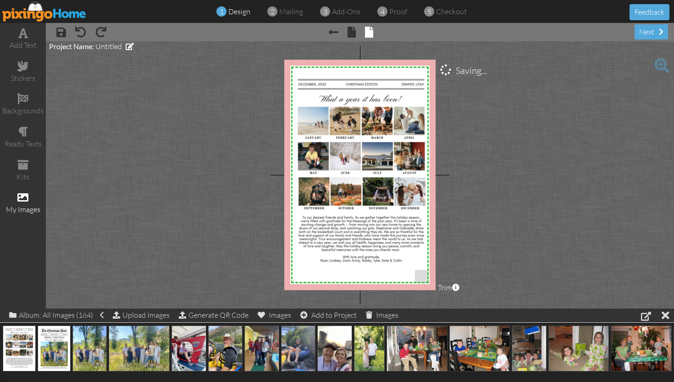
click at [480, 219] on project-studio-wrapper "X X X X X X X X X X X X X X X X X X X X X X X X X X X X X X X X X X X X X X X X…" at bounding box center [360, 174] width 628 height 267
click at [351, 31] on span at bounding box center [352, 32] width 8 height 11
click at [353, 33] on span at bounding box center [352, 32] width 8 height 11
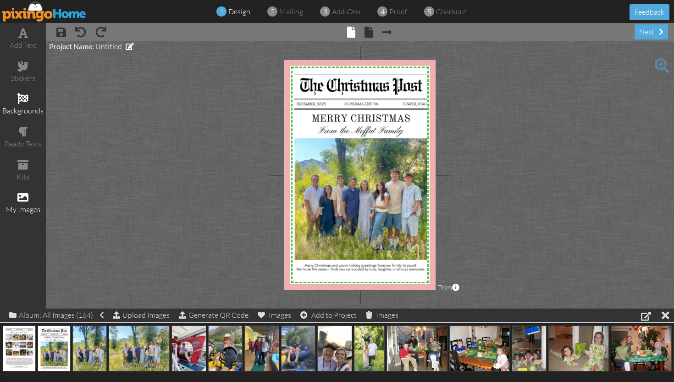
click at [21, 110] on div "backgrounds" at bounding box center [23, 110] width 46 height 11
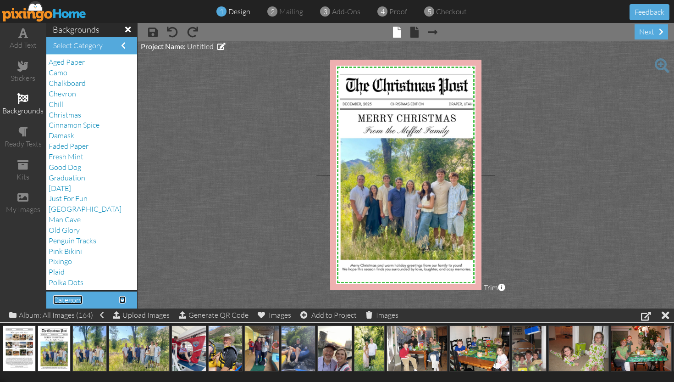
click at [80, 299] on span "Category" at bounding box center [67, 299] width 29 height 9
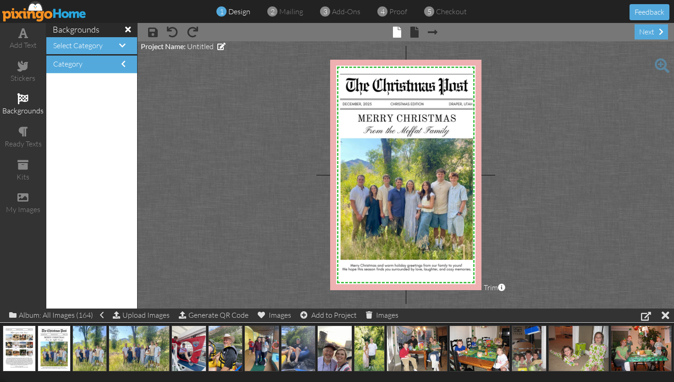
click at [116, 44] on h4 "Select Category" at bounding box center [91, 46] width 77 height 8
click at [119, 44] on span at bounding box center [122, 45] width 6 height 7
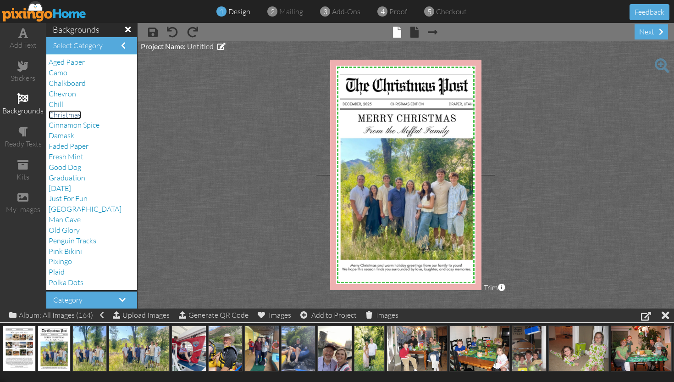
click at [64, 115] on span "Christmas" at bounding box center [65, 114] width 33 height 9
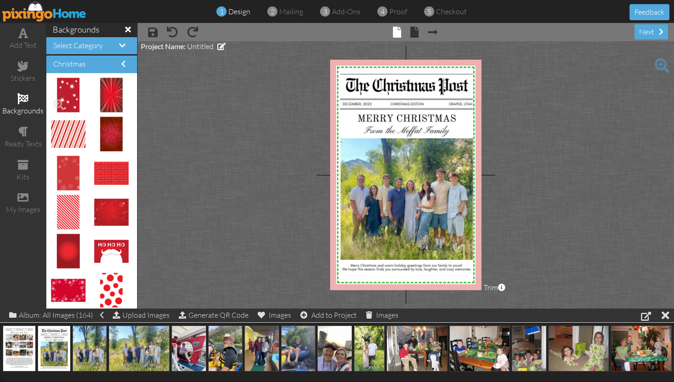
click at [67, 97] on img at bounding box center [68, 95] width 22 height 34
drag, startPoint x: 67, startPoint y: 97, endPoint x: 312, endPoint y: 82, distance: 245.8
drag, startPoint x: 109, startPoint y: 122, endPoint x: 358, endPoint y: 110, distance: 249.3
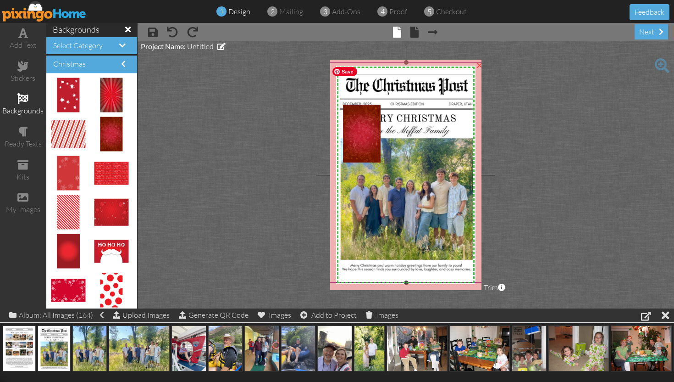
click at [384, 87] on img at bounding box center [406, 172] width 157 height 220
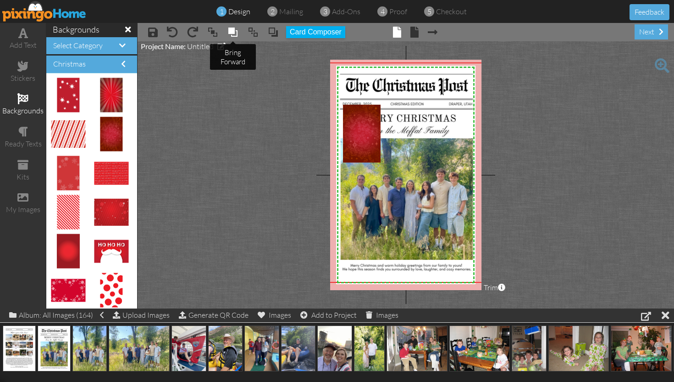
click at [231, 31] on span at bounding box center [232, 32] width 11 height 14
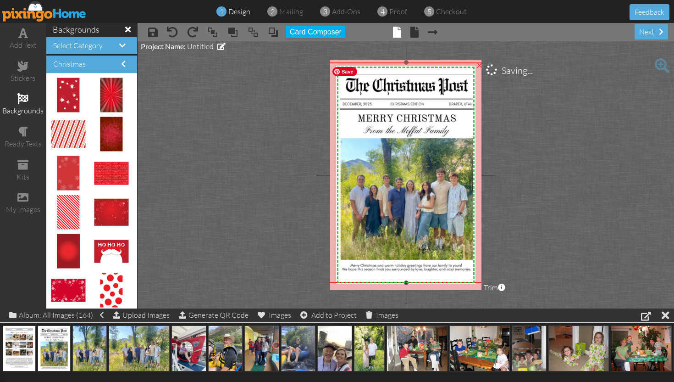
click at [347, 104] on img at bounding box center [406, 172] width 157 height 220
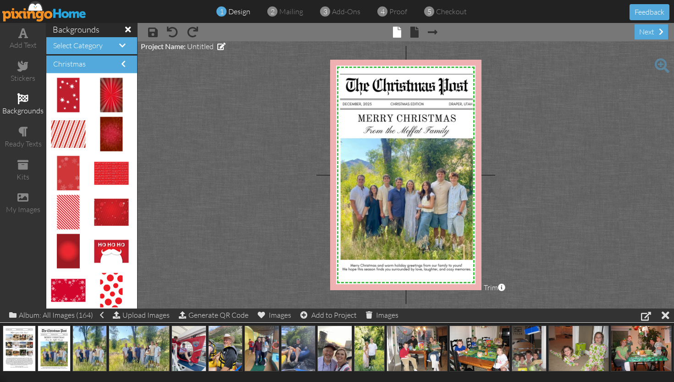
click at [504, 139] on project-studio-wrapper "X X X X X X X X X X X X X X X X X X X X X X X X X X X X X X X X X X X X X X X X…" at bounding box center [406, 174] width 537 height 267
click at [419, 30] on span "× Next page" at bounding box center [428, 31] width 19 height 15
click at [414, 31] on span at bounding box center [414, 32] width 8 height 11
click at [395, 32] on span at bounding box center [397, 32] width 8 height 11
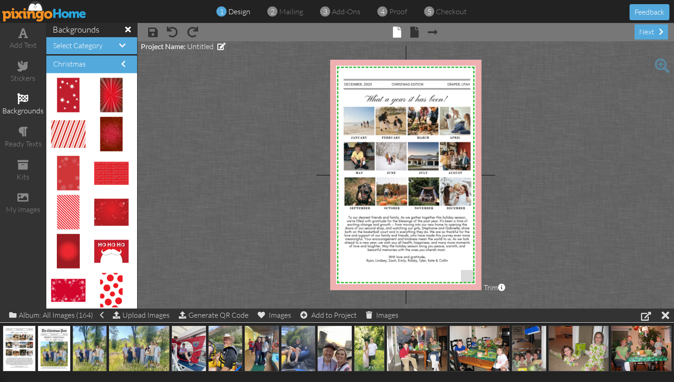
click at [529, 220] on project-studio-wrapper "X X X X X X X X X X X X X X X X X X X X X X X X X X X X X X X X X X X X X X X X…" at bounding box center [406, 174] width 537 height 267
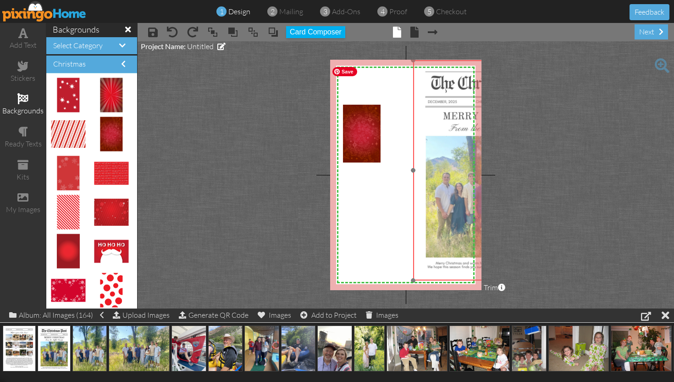
drag, startPoint x: 354, startPoint y: 115, endPoint x: 440, endPoint y: 110, distance: 86.3
click at [440, 111] on img at bounding box center [491, 170] width 157 height 220
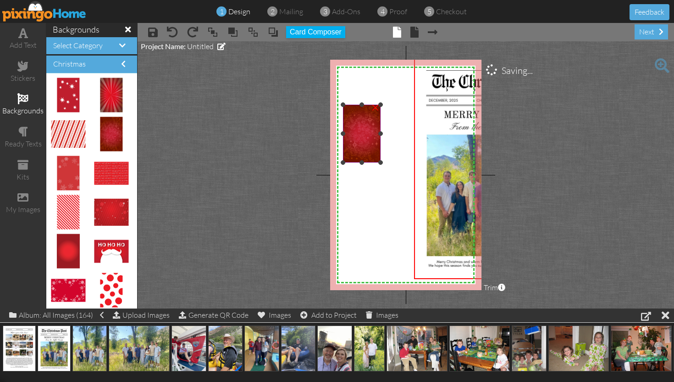
click at [365, 115] on img at bounding box center [362, 134] width 38 height 58
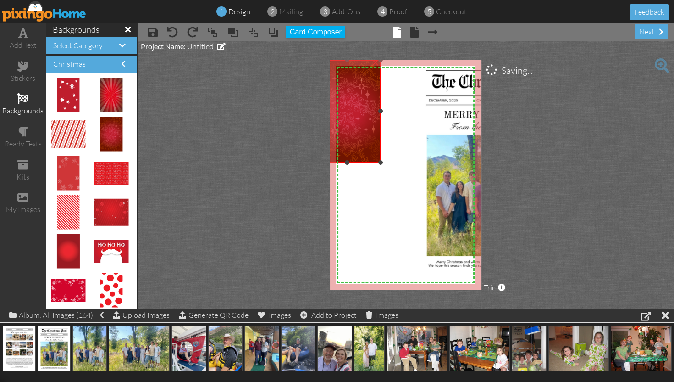
drag, startPoint x: 344, startPoint y: 105, endPoint x: 331, endPoint y: 61, distance: 46.6
click at [331, 61] on div "×" at bounding box center [347, 111] width 67 height 103
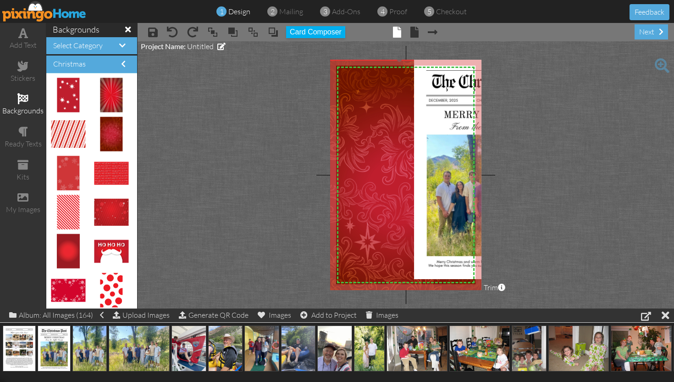
drag, startPoint x: 381, startPoint y: 161, endPoint x: 526, endPoint y: 321, distance: 216.2
click at [526, 308] on div "add text stickers backgrounds ready texts kits my images backgrounds Select Cat…" at bounding box center [337, 165] width 674 height 285
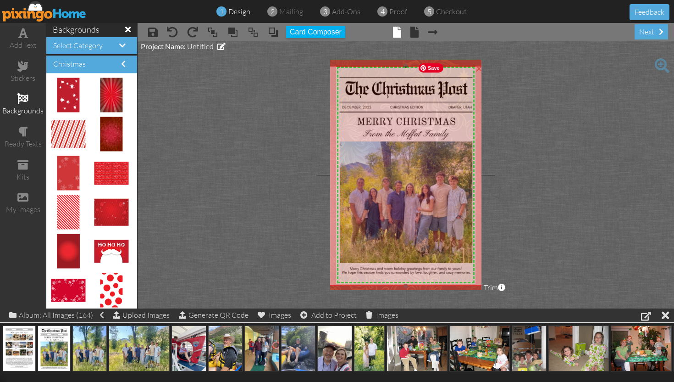
drag, startPoint x: 454, startPoint y: 245, endPoint x: 368, endPoint y: 252, distance: 87.0
click at [368, 252] on img at bounding box center [405, 176] width 157 height 220
click at [367, 252] on img at bounding box center [405, 176] width 157 height 220
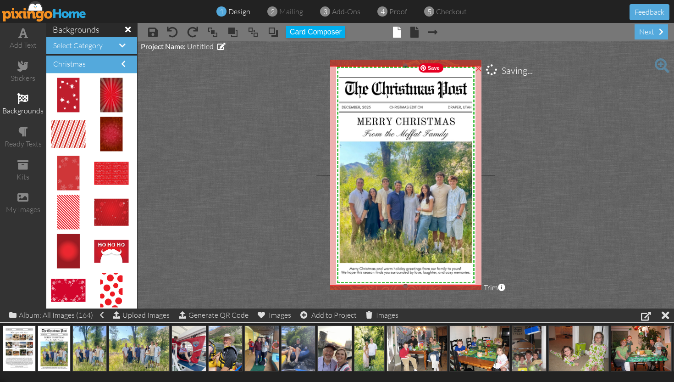
click at [357, 261] on img at bounding box center [405, 176] width 157 height 220
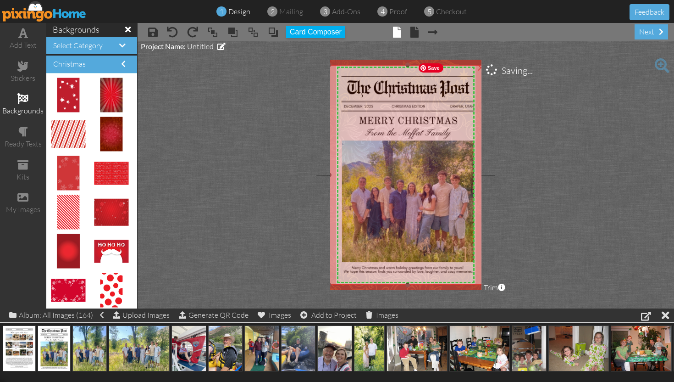
drag, startPoint x: 345, startPoint y: 271, endPoint x: 351, endPoint y: 269, distance: 6.0
click at [351, 269] on img at bounding box center [407, 175] width 157 height 220
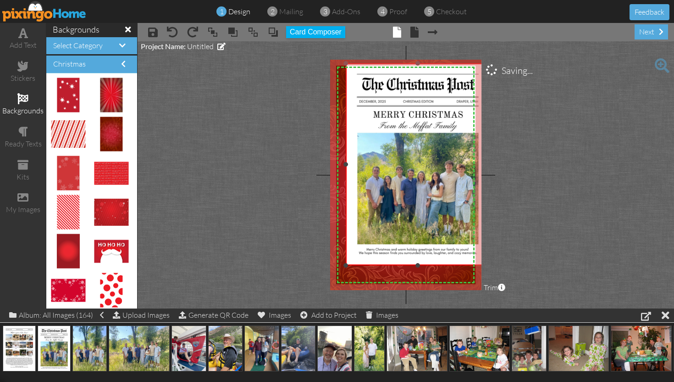
drag, startPoint x: 332, startPoint y: 283, endPoint x: 346, endPoint y: 264, distance: 22.7
click at [346, 264] on div at bounding box center [346, 265] width 5 height 5
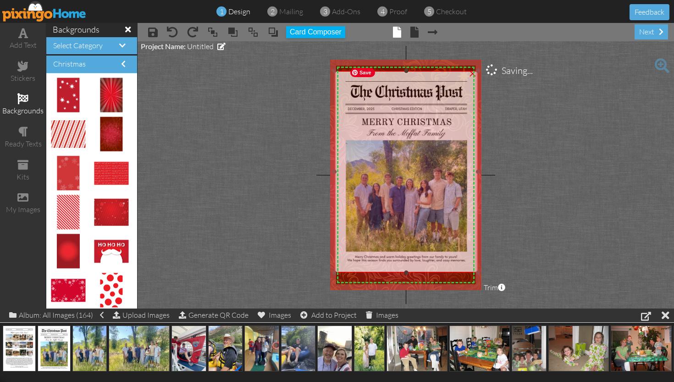
drag, startPoint x: 394, startPoint y: 232, endPoint x: 382, endPoint y: 239, distance: 13.6
click at [382, 239] on img at bounding box center [406, 172] width 144 height 202
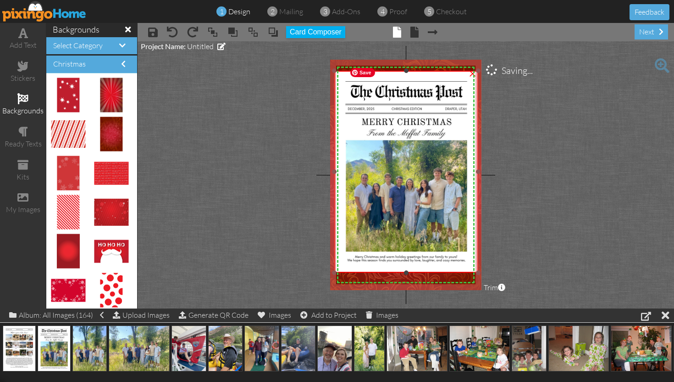
click at [454, 269] on img at bounding box center [406, 172] width 144 height 202
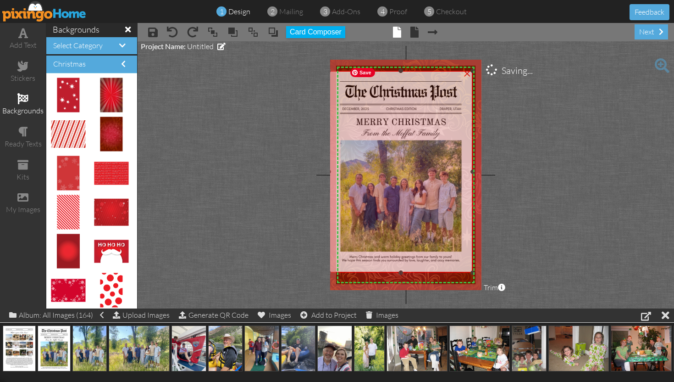
drag, startPoint x: 475, startPoint y: 269, endPoint x: 468, endPoint y: 269, distance: 6.9
click at [468, 269] on img at bounding box center [401, 172] width 144 height 202
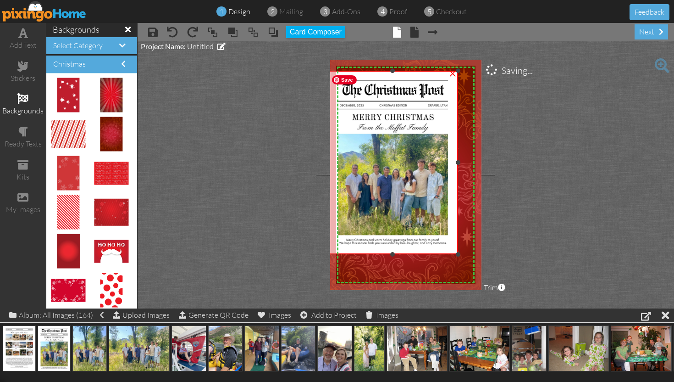
drag, startPoint x: 470, startPoint y: 272, endPoint x: 449, endPoint y: 249, distance: 30.5
click at [449, 249] on div "×" at bounding box center [392, 162] width 131 height 183
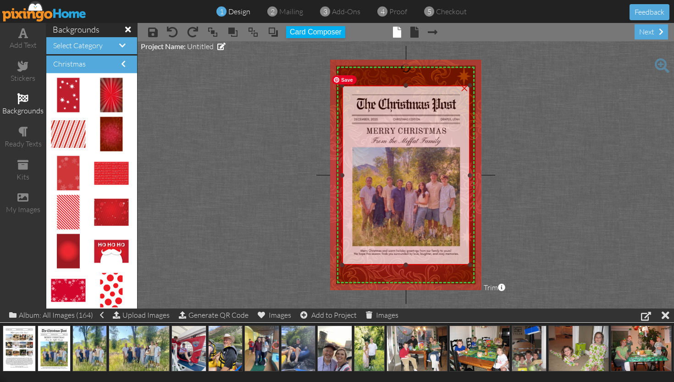
drag, startPoint x: 407, startPoint y: 215, endPoint x: 422, endPoint y: 229, distance: 20.8
click at [422, 229] on img at bounding box center [406, 174] width 128 height 179
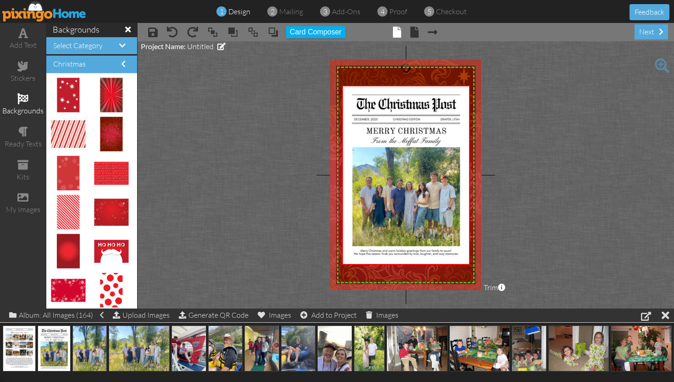
click at [503, 210] on project-studio-wrapper "X X X X X X X X X X X X X X X X X X X X X X X X X X X X X X X X X X X X X X X X…" at bounding box center [406, 174] width 537 height 267
